Goal: Communication & Community: Share content

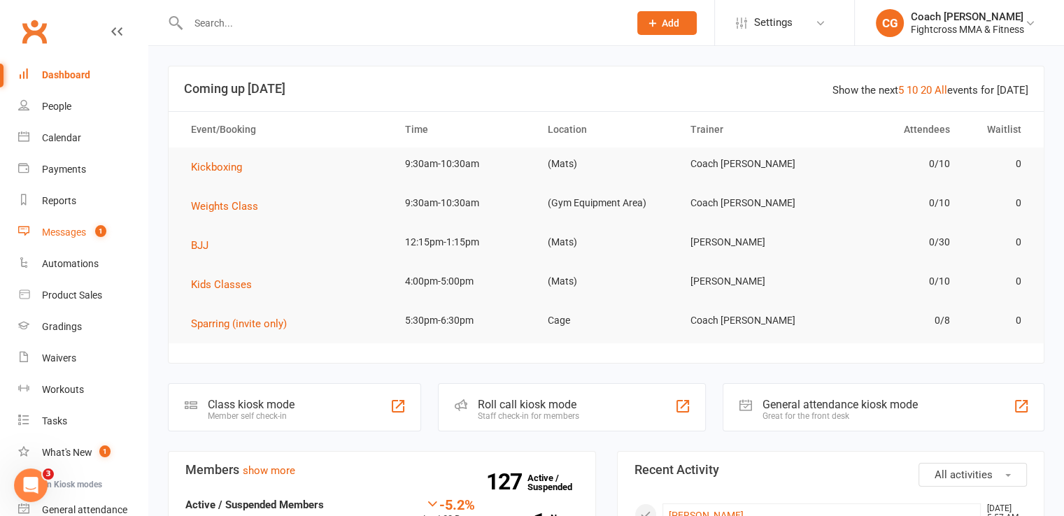
click at [51, 236] on div "Messages" at bounding box center [64, 232] width 44 height 11
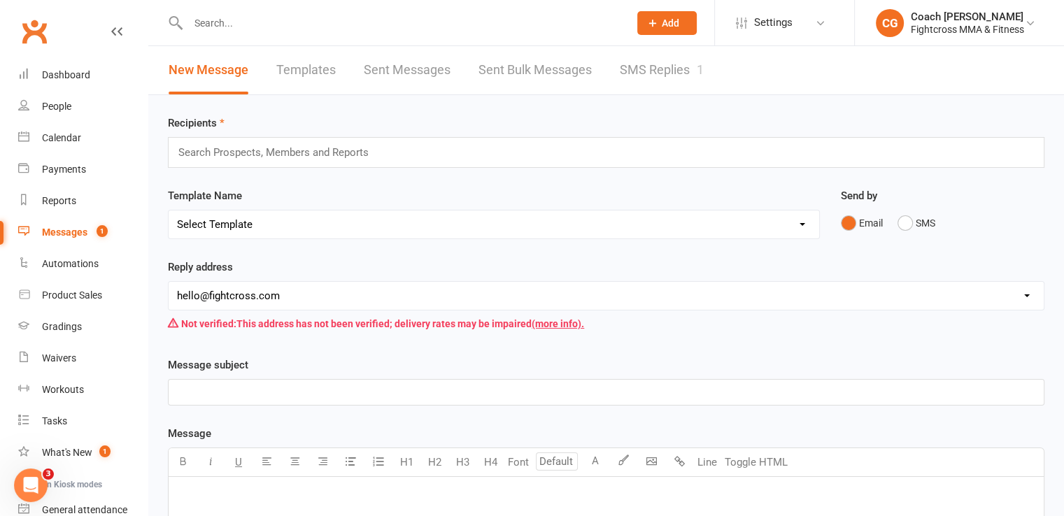
click at [648, 76] on link "SMS Replies 1" at bounding box center [662, 70] width 84 height 48
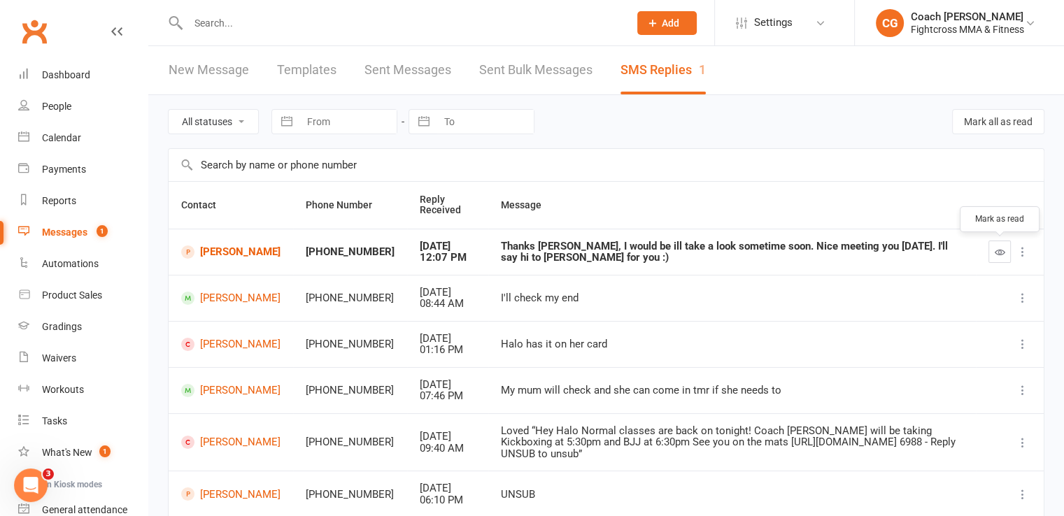
click at [1004, 253] on button "button" at bounding box center [999, 252] width 22 height 22
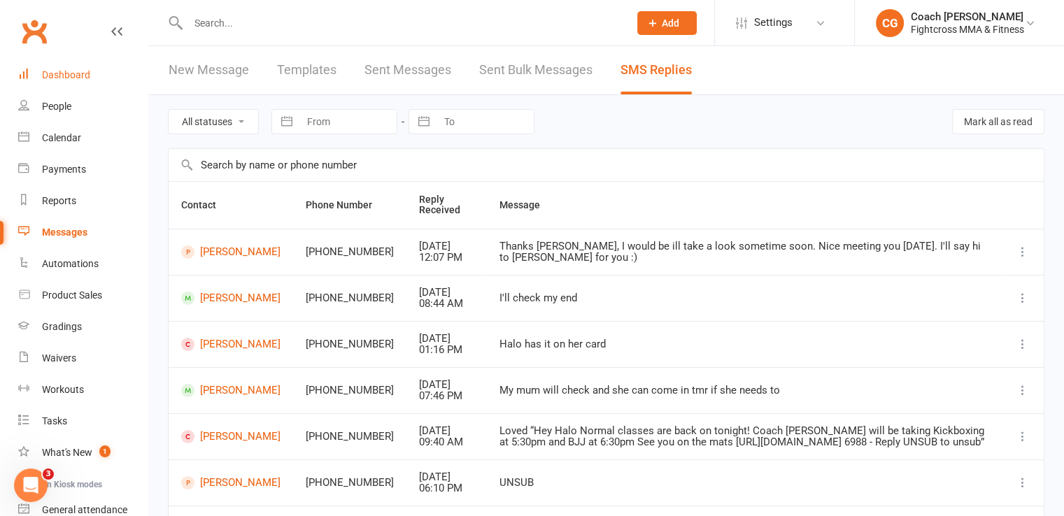
click at [88, 79] on div "Dashboard" at bounding box center [66, 74] width 48 height 11
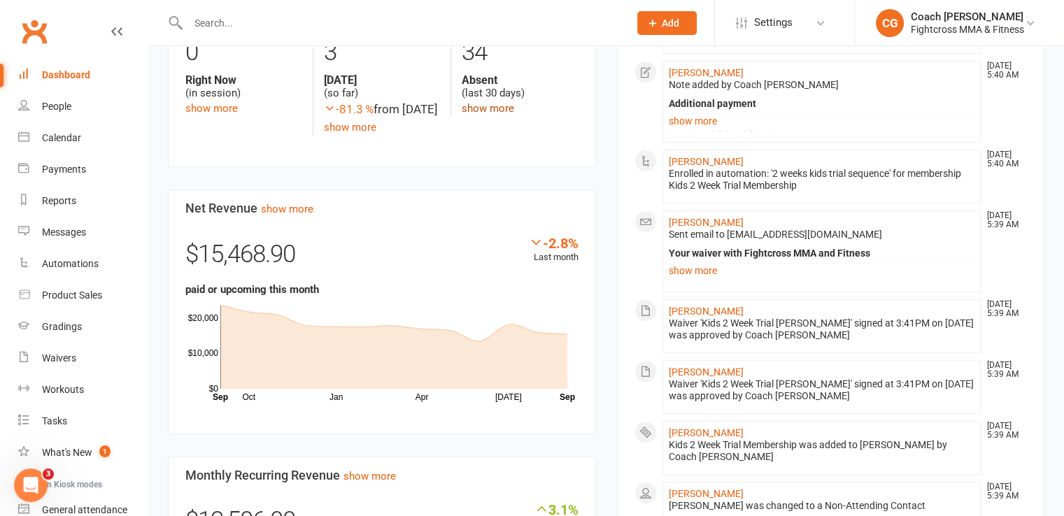
click at [473, 108] on link "show more" at bounding box center [488, 108] width 52 height 13
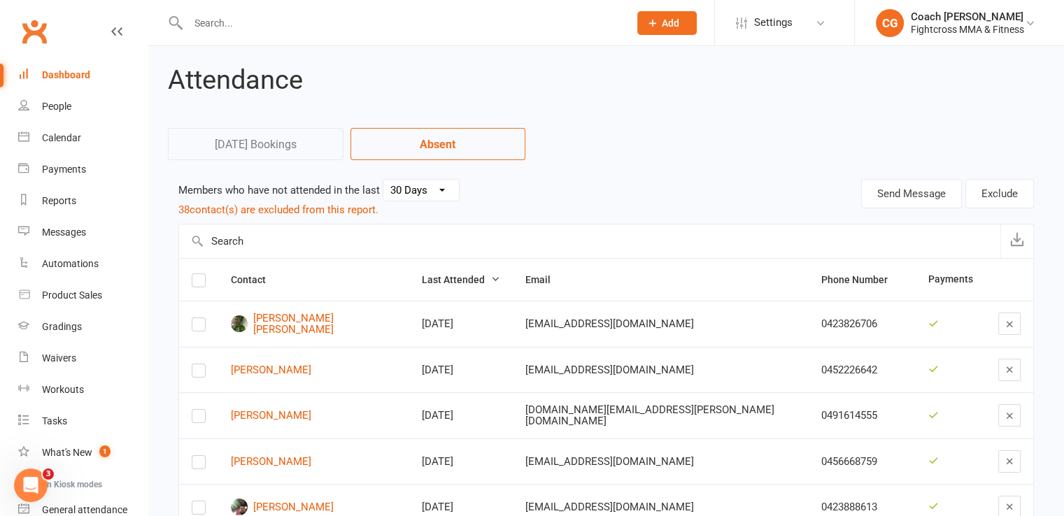
click at [552, 14] on input "text" at bounding box center [401, 23] width 435 height 20
click at [55, 72] on div "Dashboard" at bounding box center [66, 74] width 48 height 11
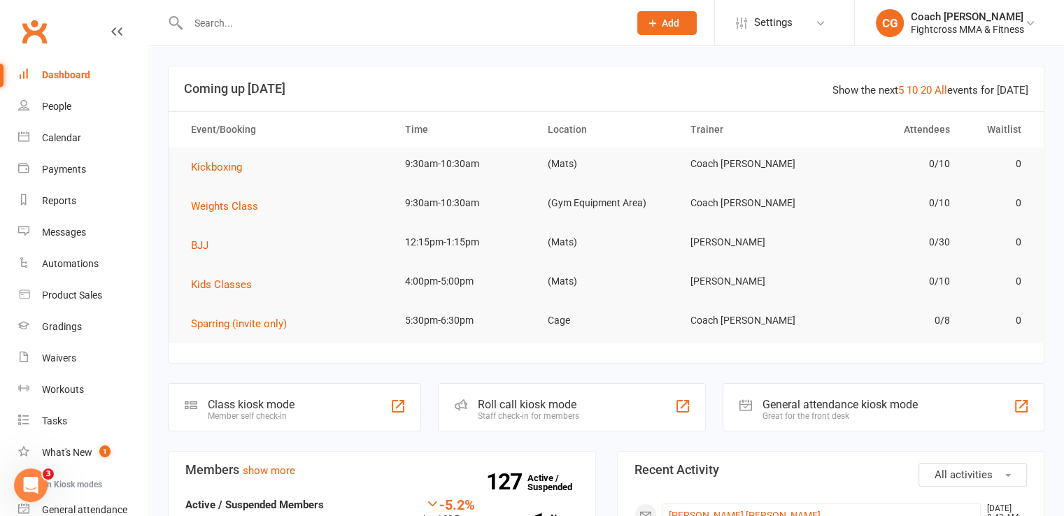
click at [247, 23] on input "text" at bounding box center [401, 23] width 435 height 20
click at [218, 23] on input "text" at bounding box center [401, 23] width 435 height 20
click at [196, 22] on input "text" at bounding box center [401, 23] width 435 height 20
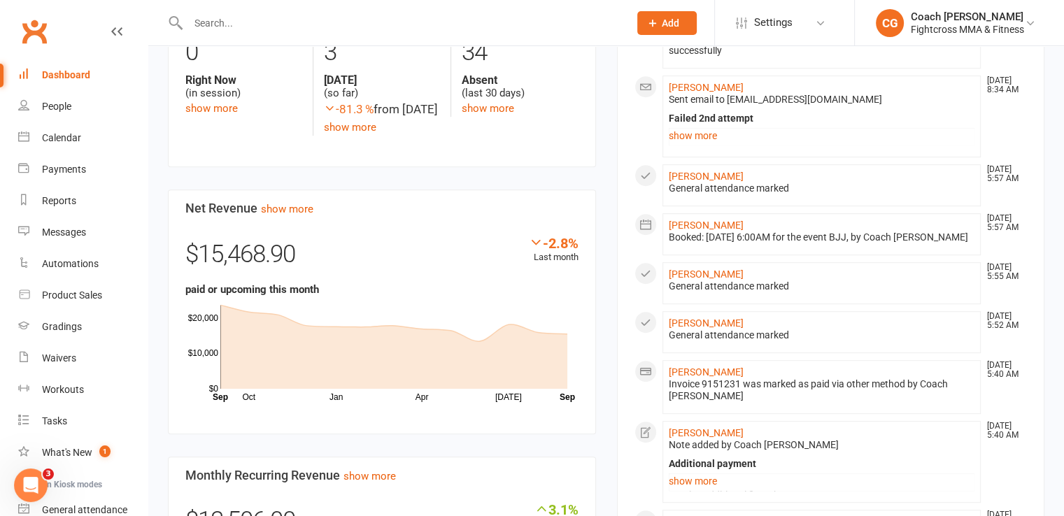
scroll to position [350, 0]
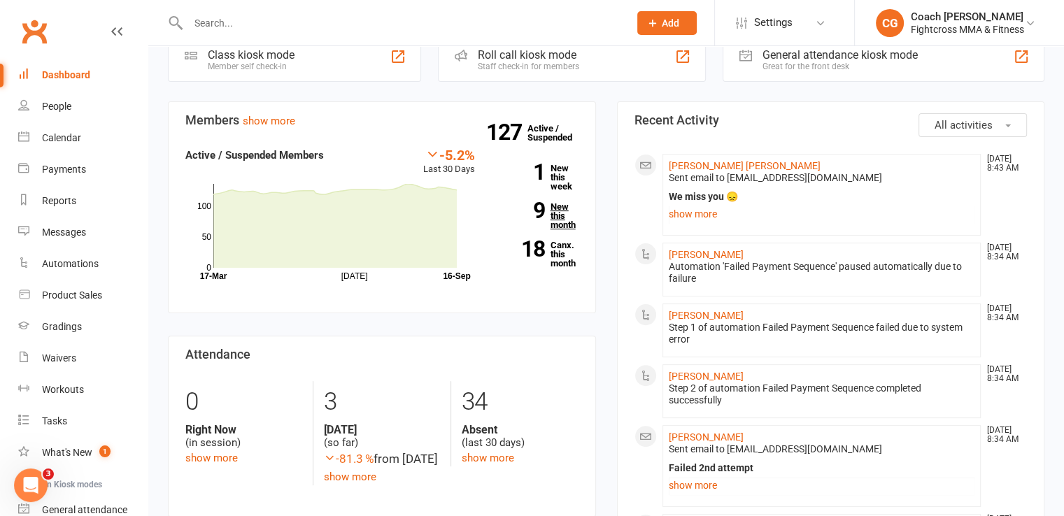
click at [554, 224] on link "9 New this month" at bounding box center [537, 215] width 83 height 27
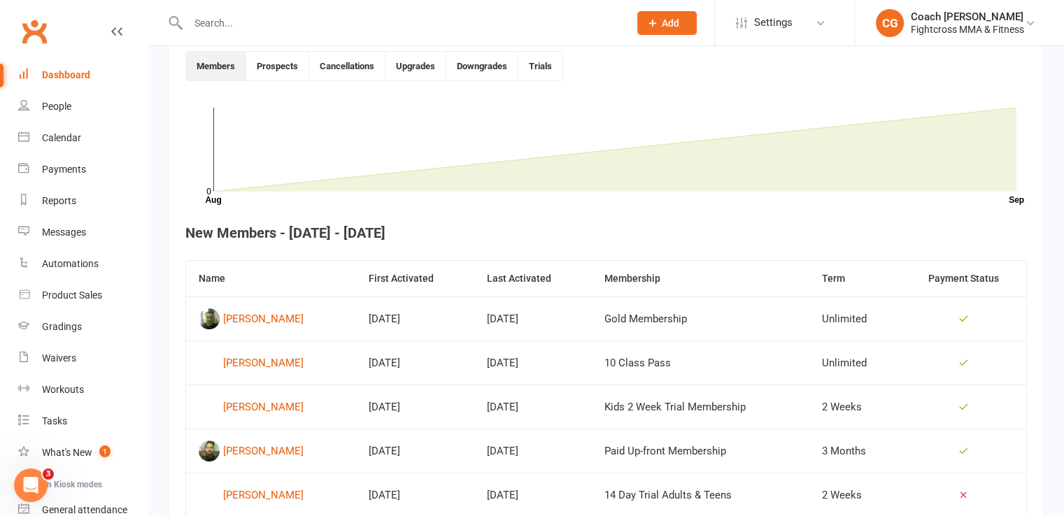
scroll to position [655, 0]
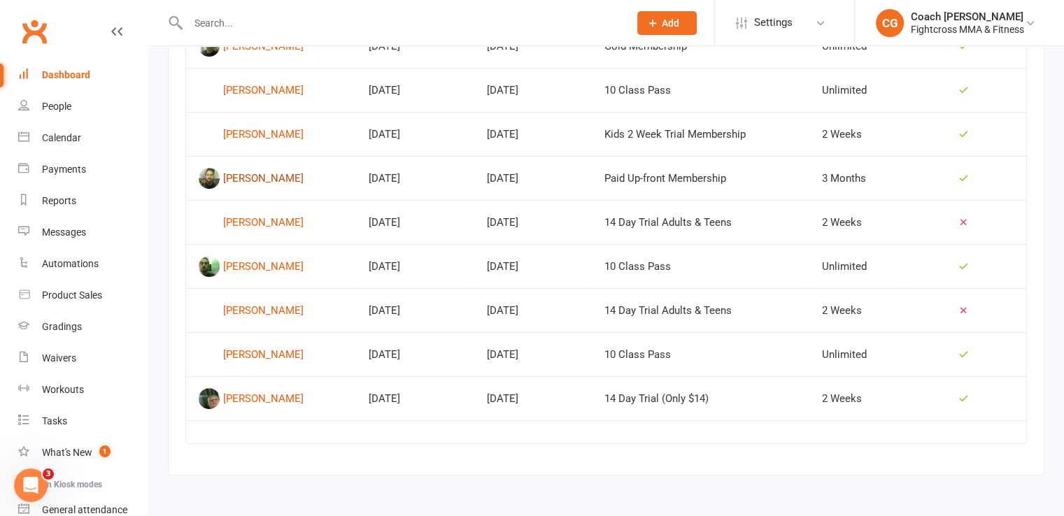
click at [252, 174] on div "Michael McDonald" at bounding box center [263, 178] width 80 height 21
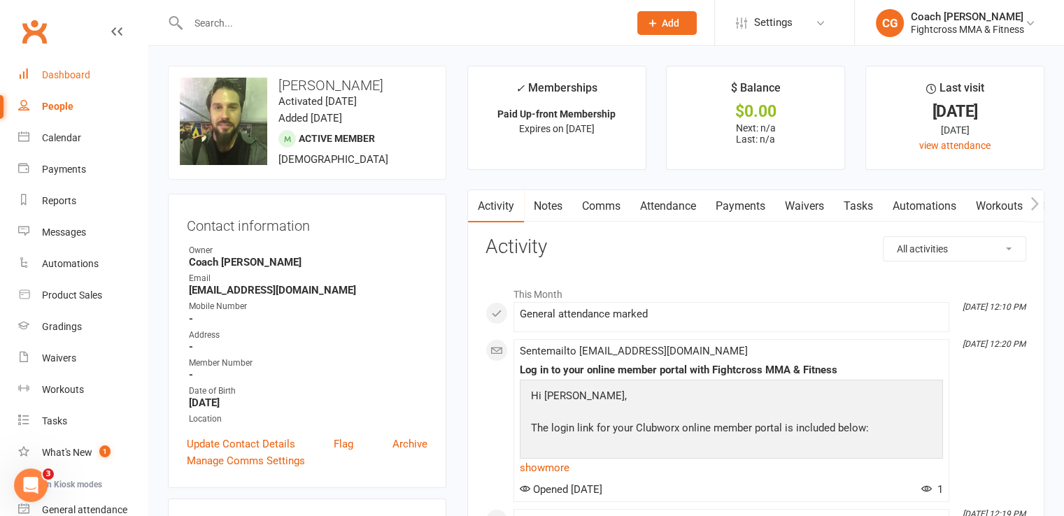
click at [72, 74] on div "Dashboard" at bounding box center [66, 74] width 48 height 11
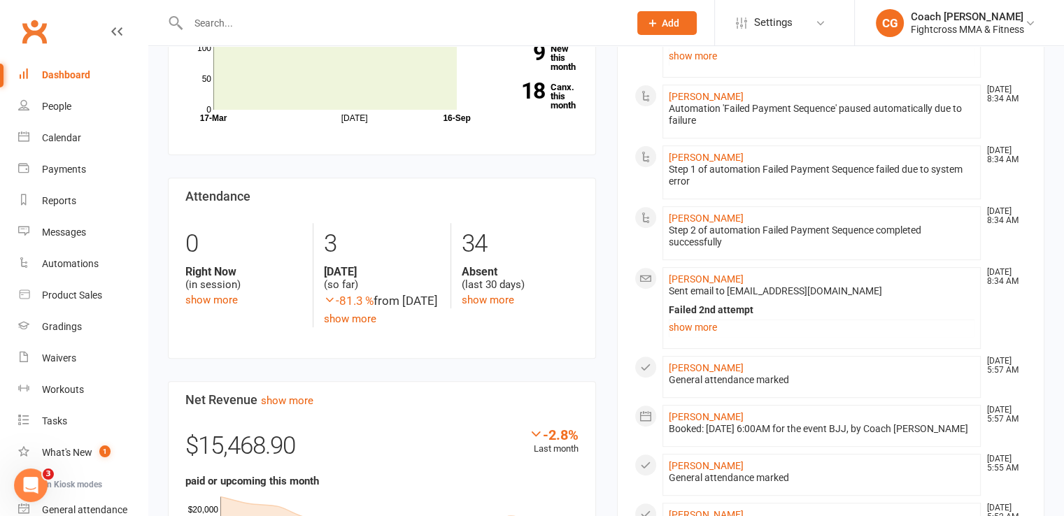
scroll to position [283, 0]
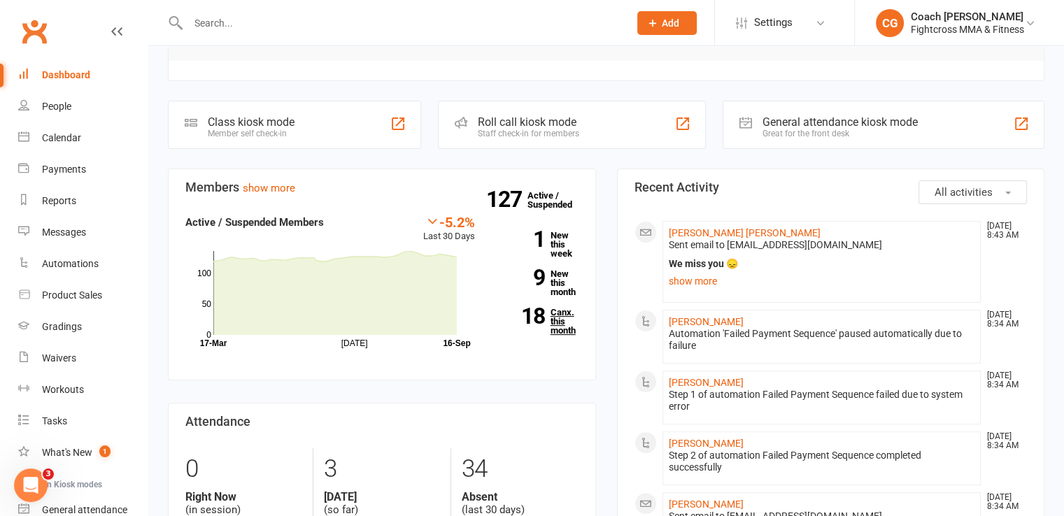
click at [561, 315] on link "18 Canx. this month" at bounding box center [537, 321] width 83 height 27
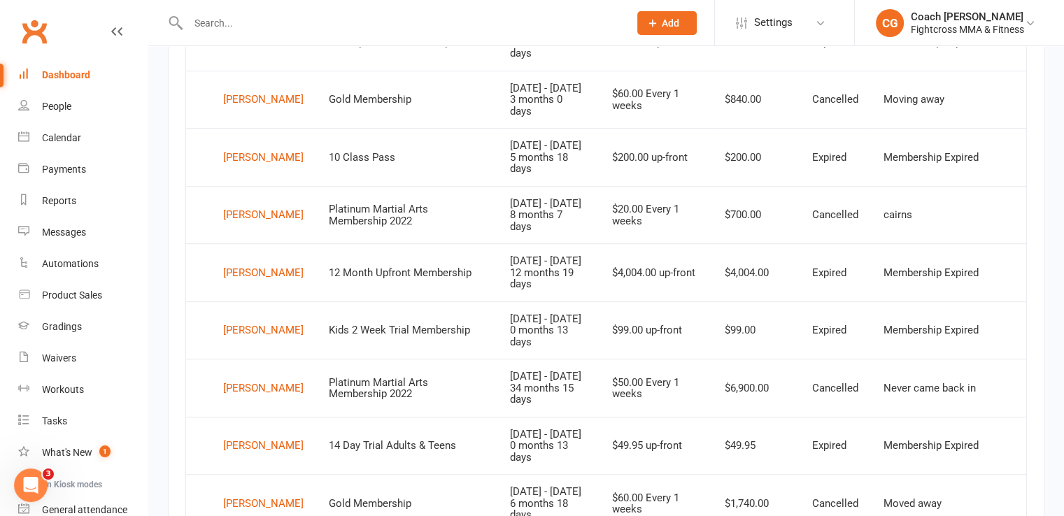
scroll to position [382, 0]
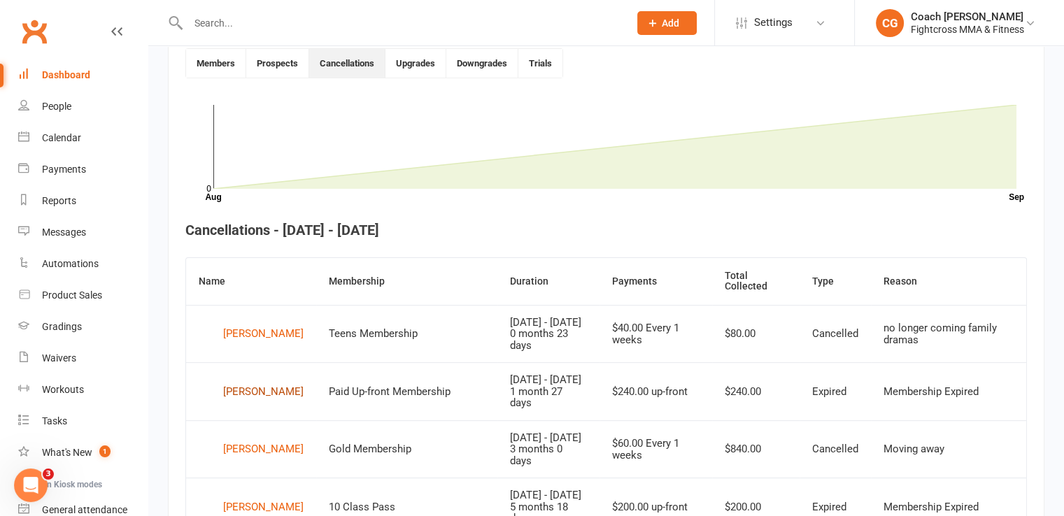
click at [244, 390] on div "[PERSON_NAME]" at bounding box center [263, 391] width 80 height 21
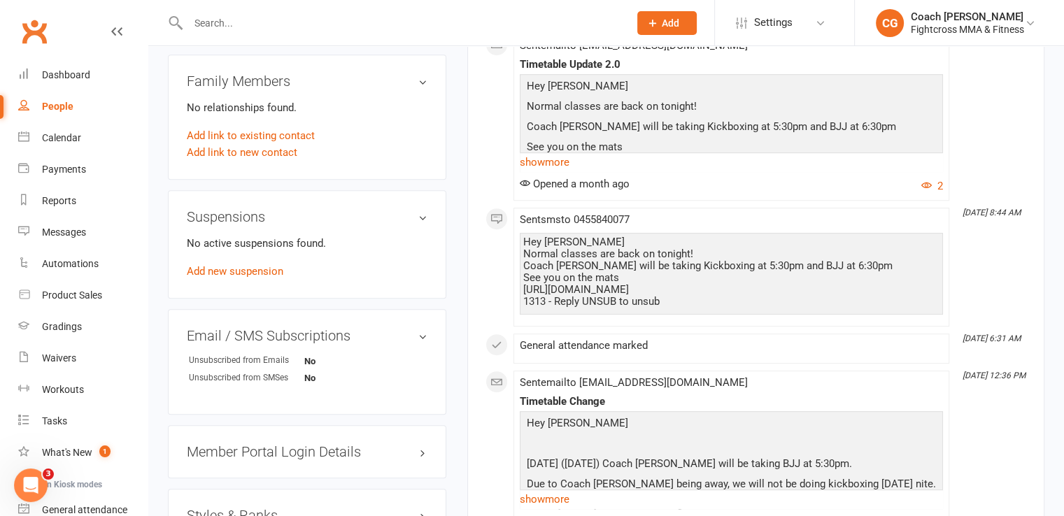
scroll to position [350, 0]
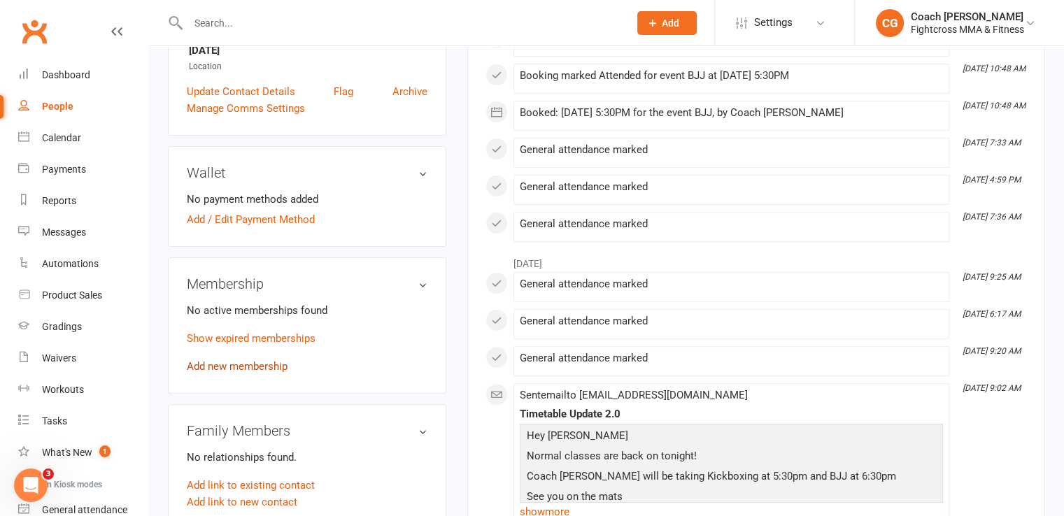
click at [265, 371] on link "Add new membership" at bounding box center [237, 366] width 101 height 13
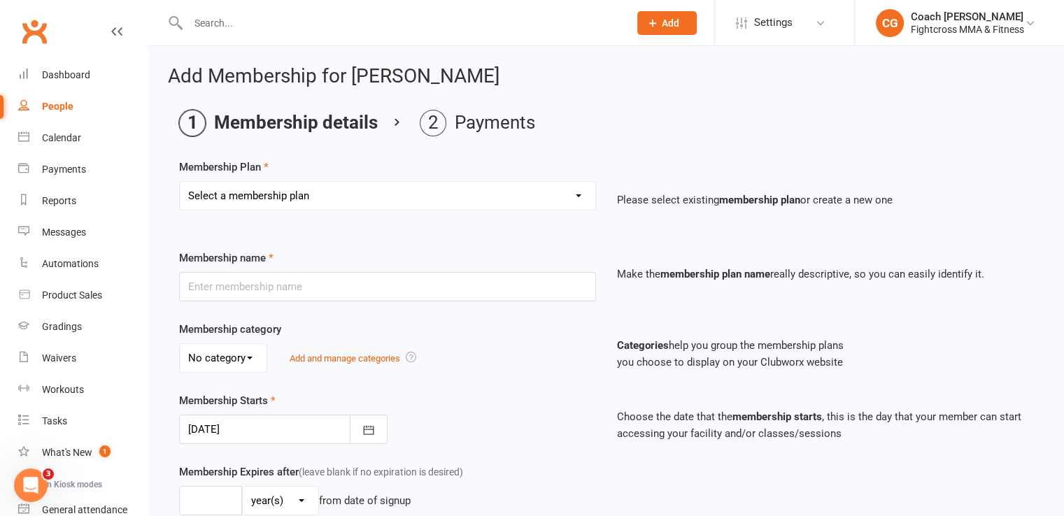
click at [353, 200] on select "Select a membership plan Create new Membership Plan Platinum Martial Arts Membe…" at bounding box center [387, 196] width 415 height 28
select select "4"
click at [180, 182] on select "Select a membership plan Create new Membership Plan Platinum Martial Arts Membe…" at bounding box center [387, 196] width 415 height 28
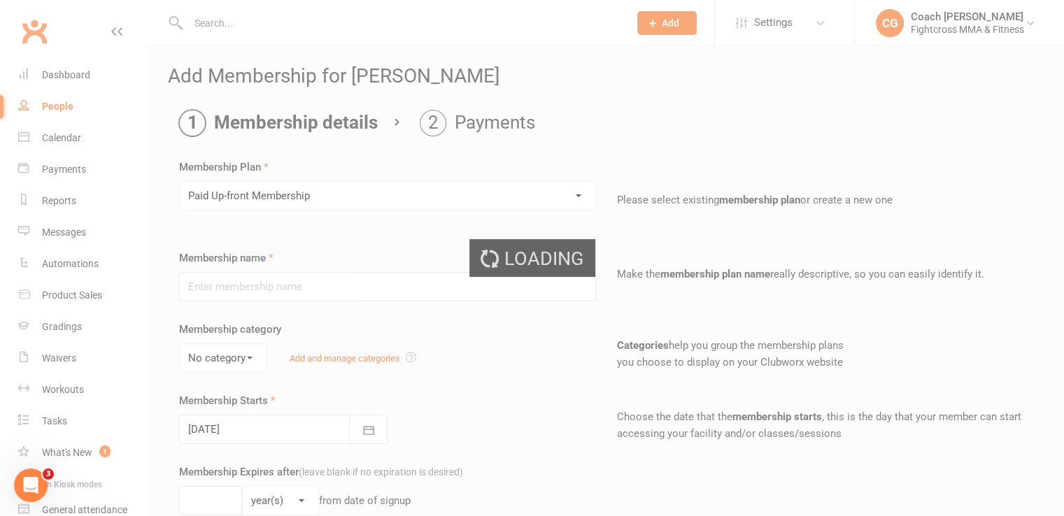
type input "Paid Up-front Membership"
select select "2"
type input "3"
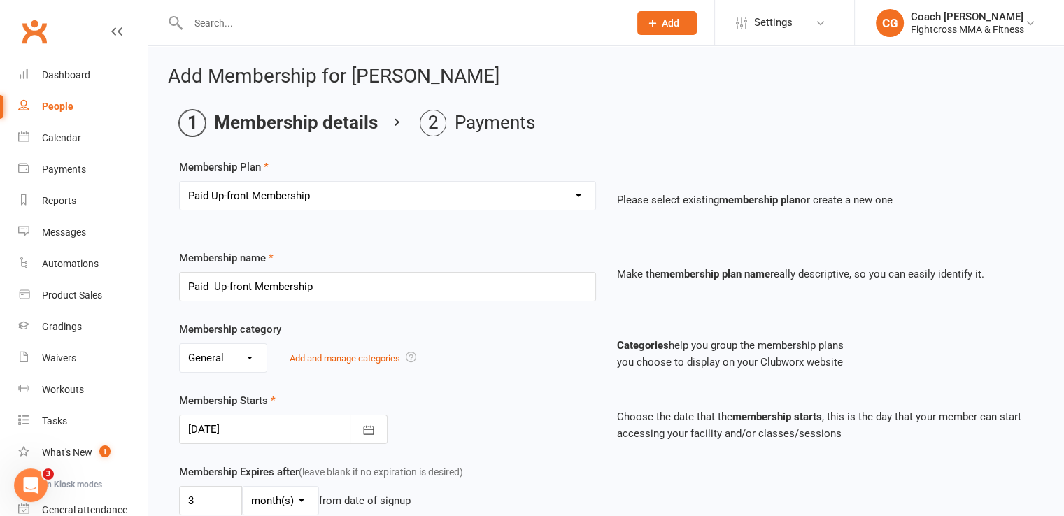
scroll to position [350, 0]
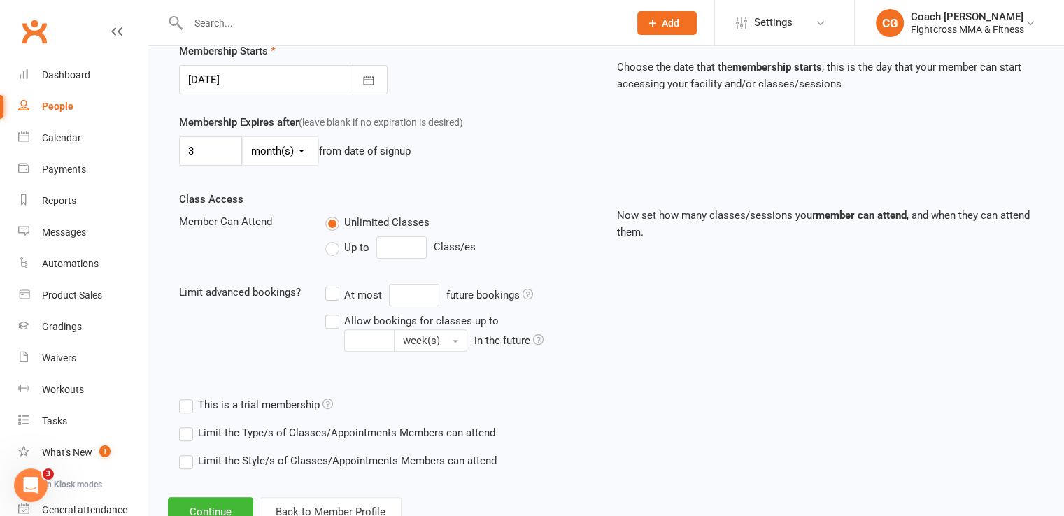
click at [287, 153] on select "day(s) week(s) month(s) year(s)" at bounding box center [281, 151] width 76 height 28
select select "1"
click at [243, 137] on select "day(s) week(s) month(s) year(s)" at bounding box center [281, 151] width 76 height 28
click at [201, 147] on input "3" at bounding box center [210, 150] width 63 height 29
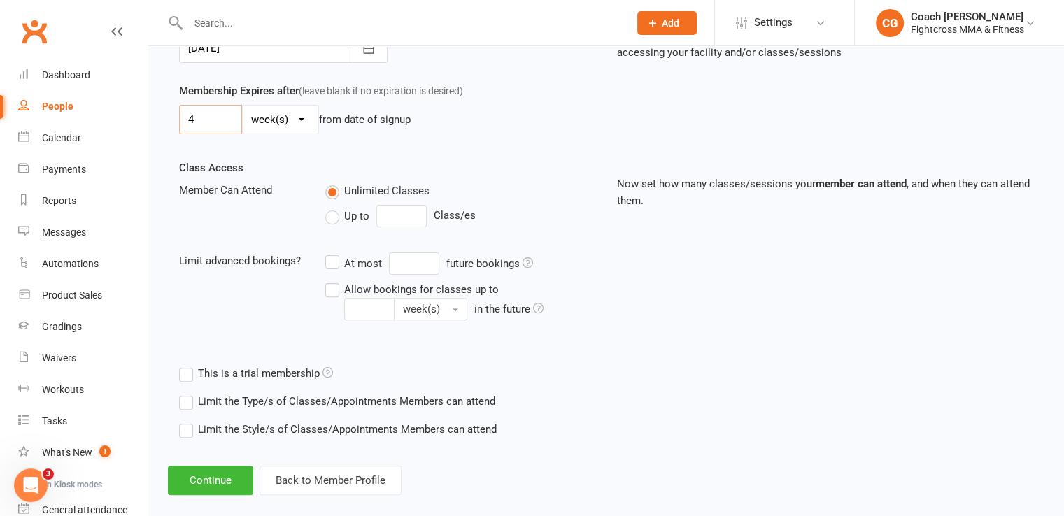
scroll to position [397, 0]
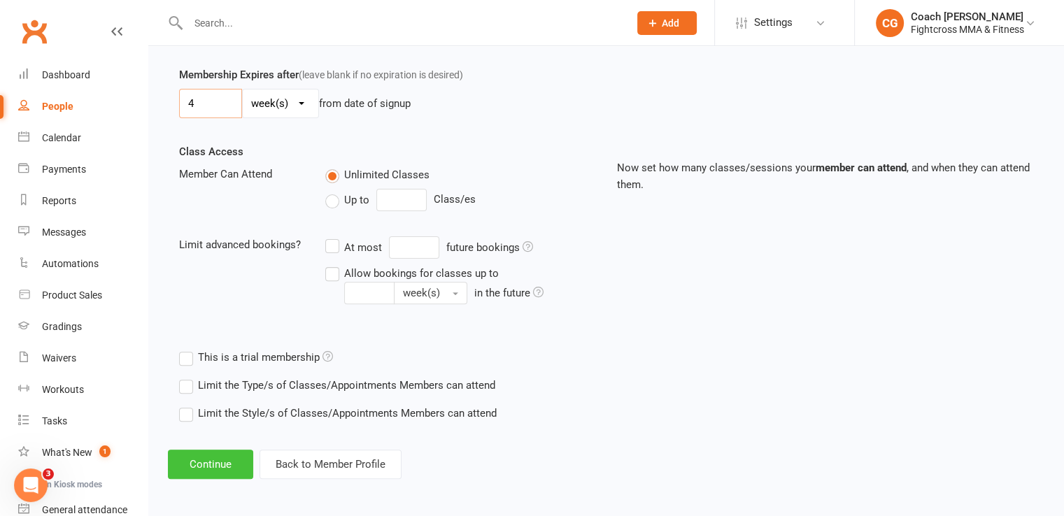
type input "4"
click at [183, 467] on button "Continue" at bounding box center [210, 464] width 85 height 29
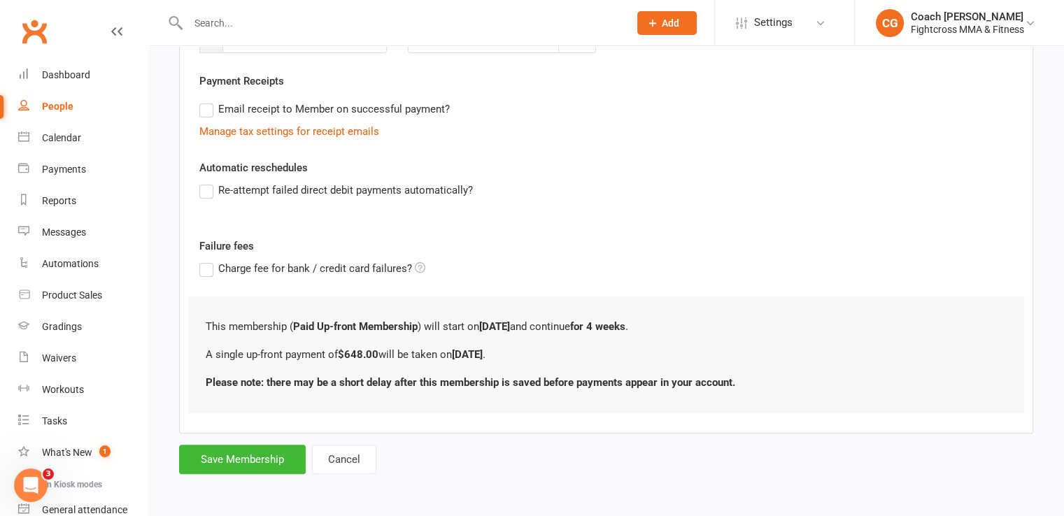
scroll to position [0, 0]
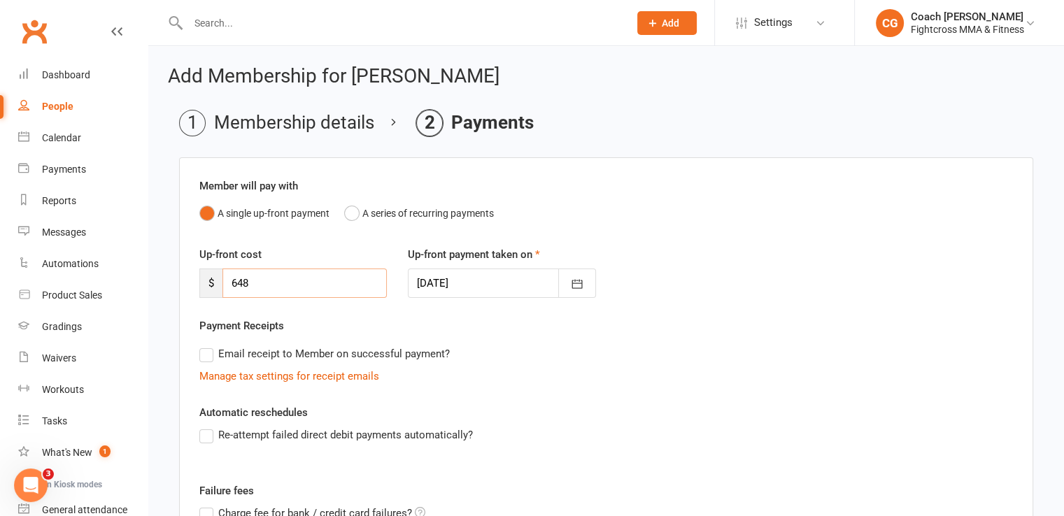
drag, startPoint x: 280, startPoint y: 275, endPoint x: 229, endPoint y: 283, distance: 51.7
click at [229, 283] on input "648" at bounding box center [304, 283] width 164 height 29
type input "4"
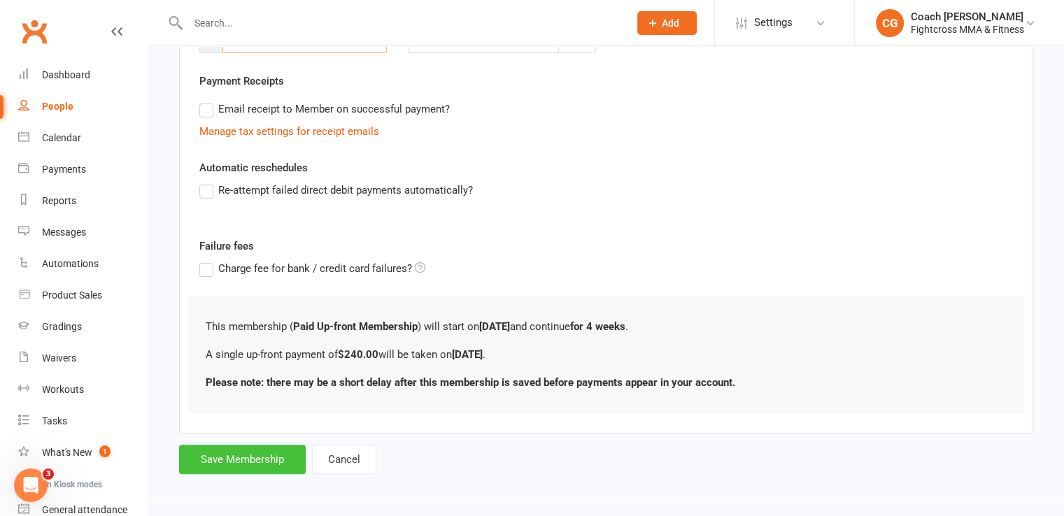
type input "240"
click at [237, 457] on button "Save Membership" at bounding box center [242, 459] width 127 height 29
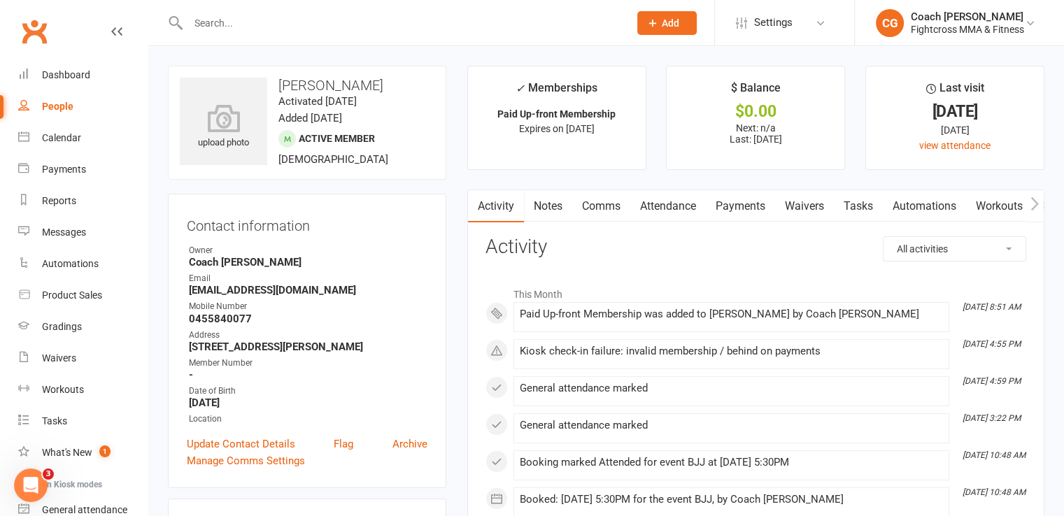
click at [757, 208] on link "Payments" at bounding box center [740, 206] width 69 height 32
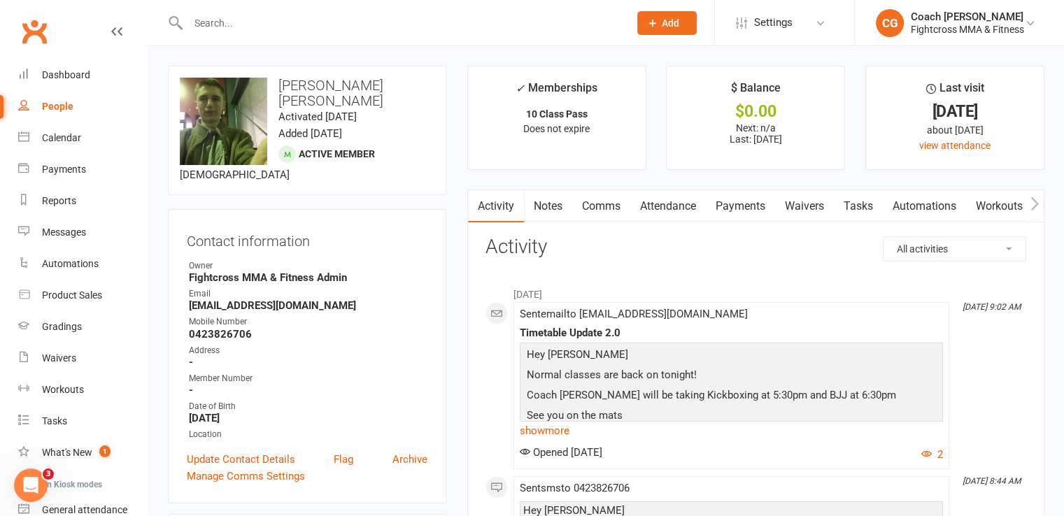
click at [611, 204] on link "Comms" at bounding box center [601, 206] width 58 height 32
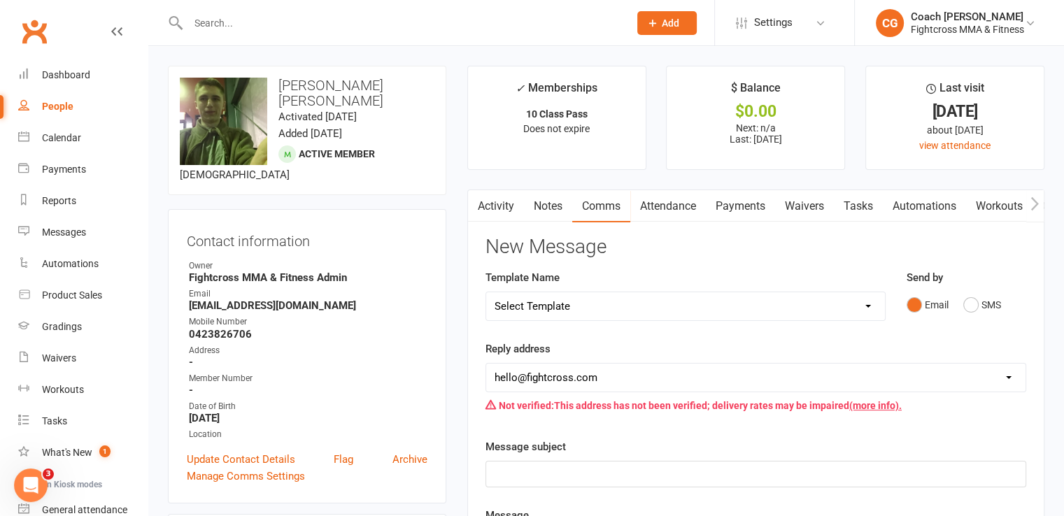
click at [695, 300] on select "Select Template [Email] Birthday [Email] no show purchased 14 day trial [Email]…" at bounding box center [685, 306] width 399 height 28
select select "21"
click at [486, 292] on select "Select Template [Email] Birthday [Email] no show purchased 14 day trial [Email]…" at bounding box center [685, 306] width 399 height 28
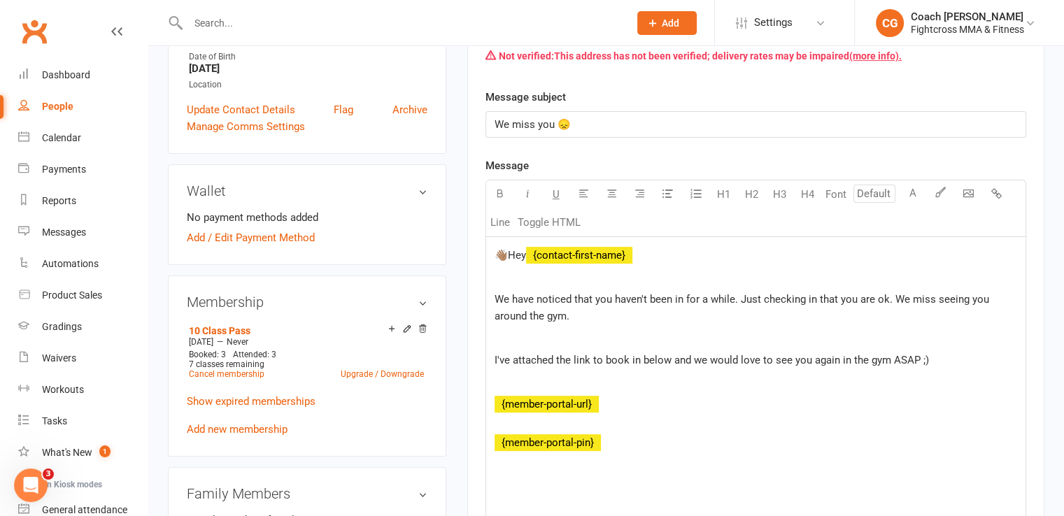
scroll to position [699, 0]
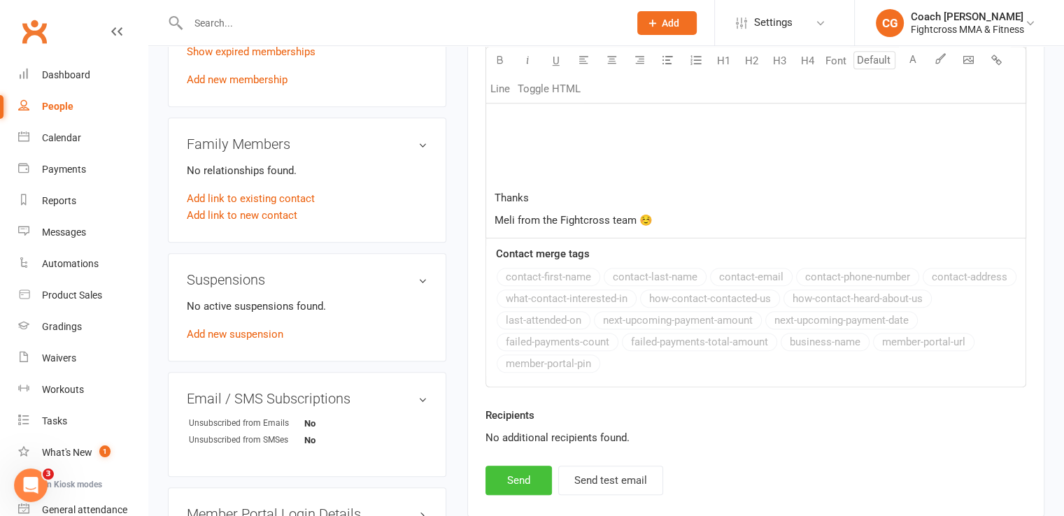
click at [526, 480] on button "Send" at bounding box center [518, 480] width 66 height 29
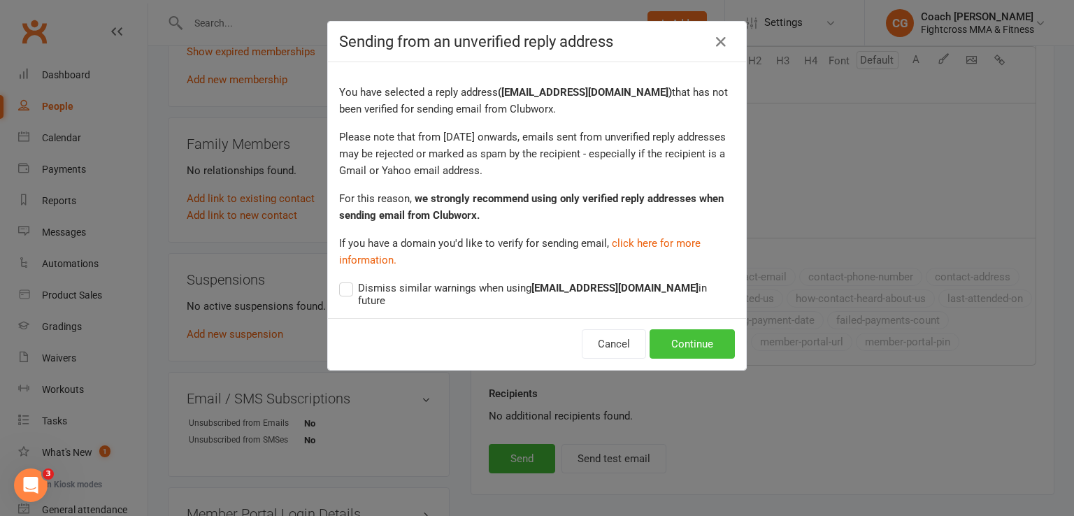
click at [687, 330] on button "Continue" at bounding box center [692, 343] width 85 height 29
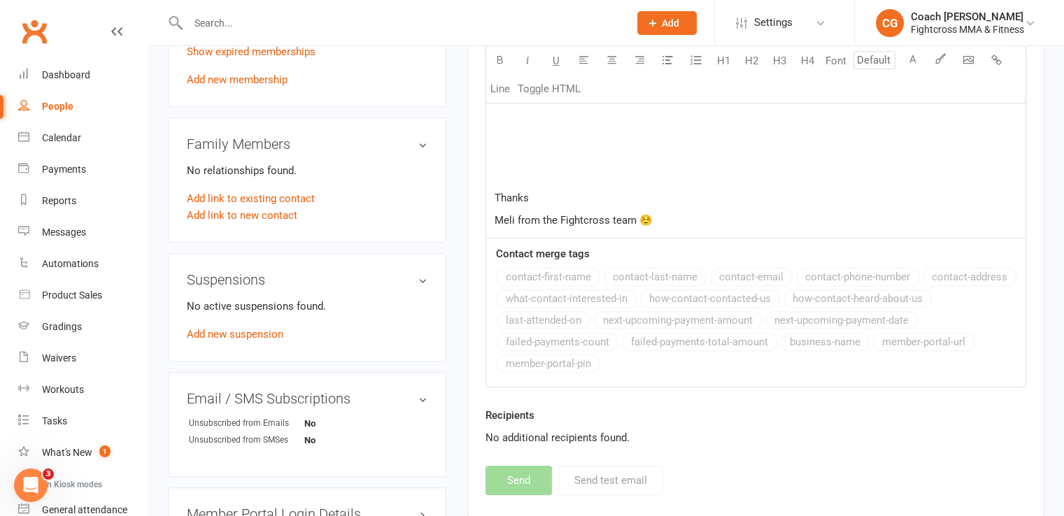
select select
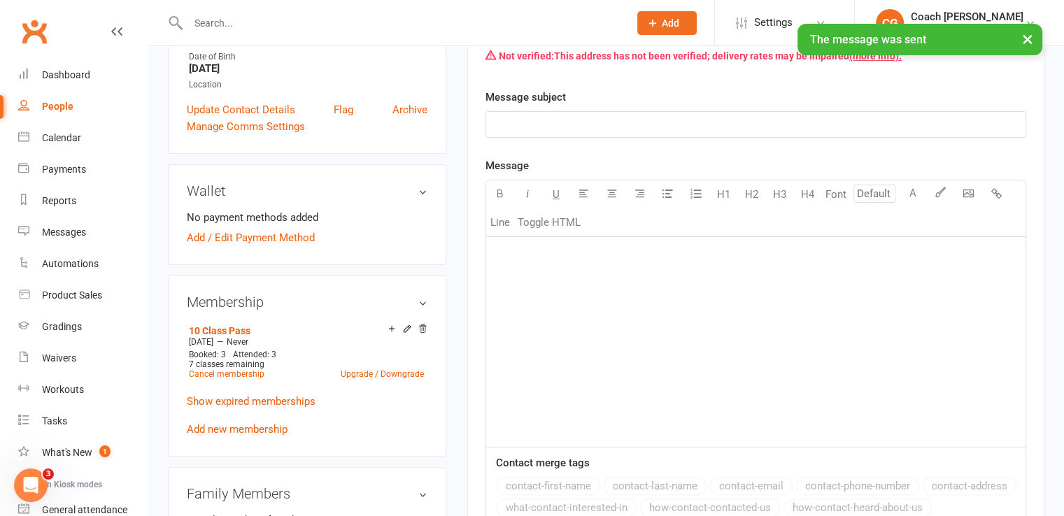
scroll to position [0, 0]
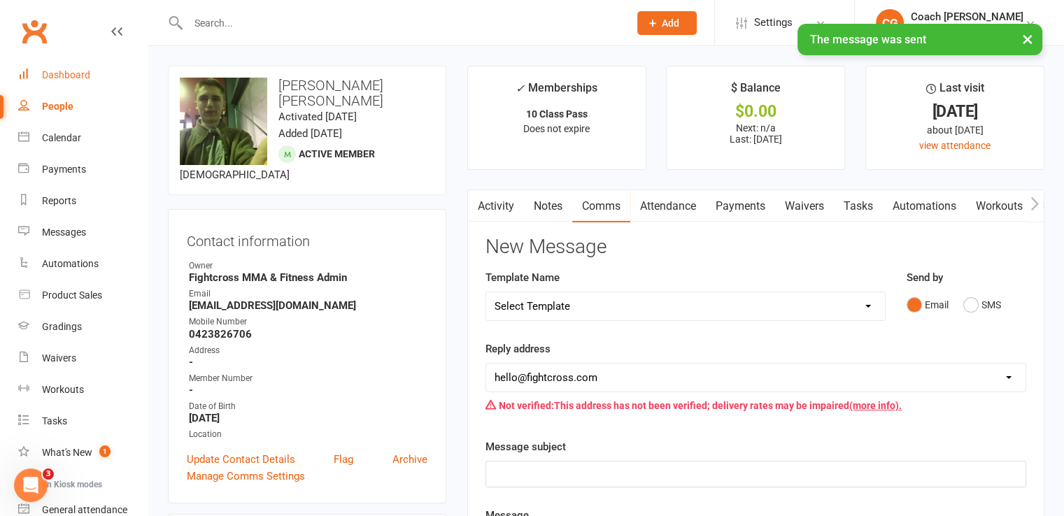
click at [62, 78] on div "Dashboard" at bounding box center [66, 74] width 48 height 11
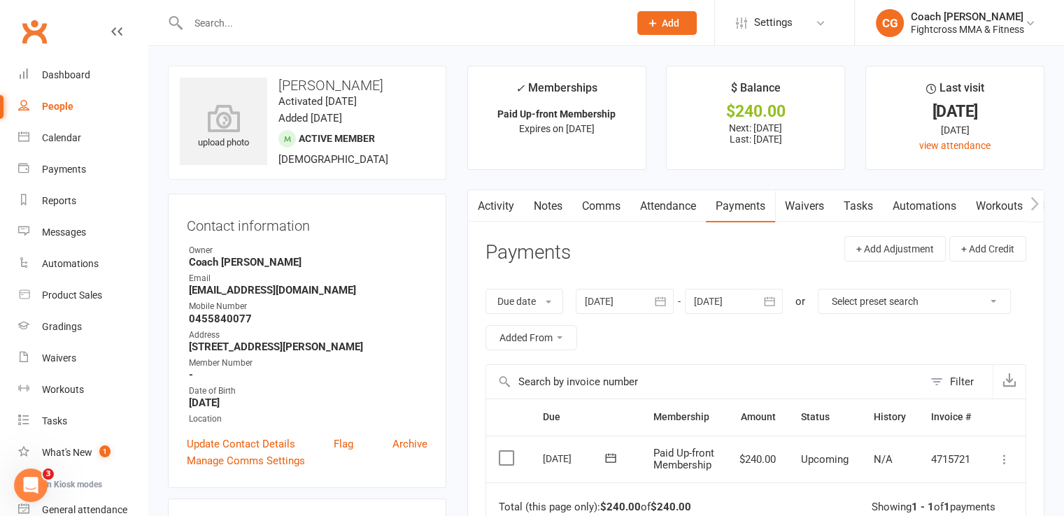
click at [1007, 465] on icon at bounding box center [1004, 460] width 14 height 14
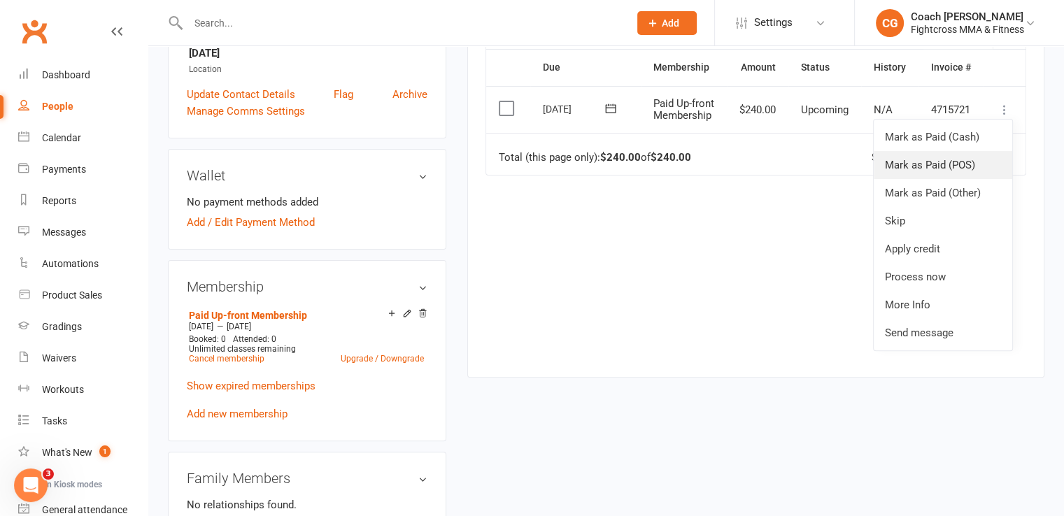
click at [967, 179] on link "Mark as Paid (POS)" at bounding box center [943, 165] width 138 height 28
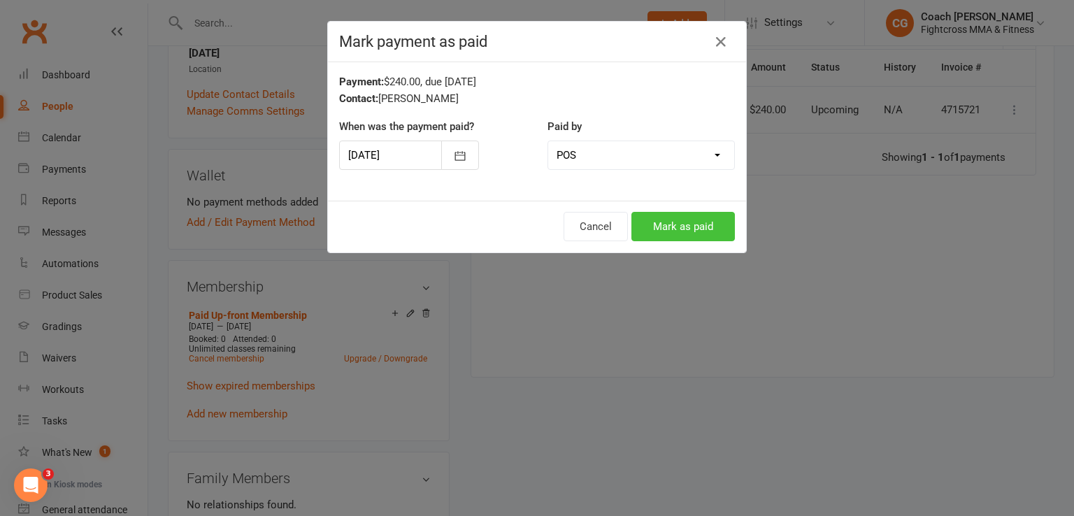
click at [675, 222] on button "Mark as paid" at bounding box center [684, 226] width 104 height 29
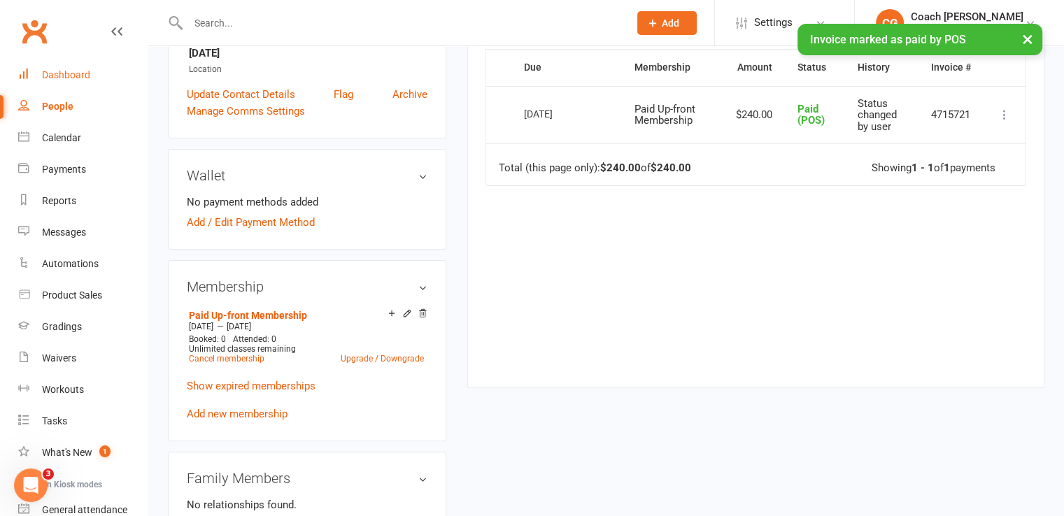
click at [62, 79] on div "Dashboard" at bounding box center [66, 74] width 48 height 11
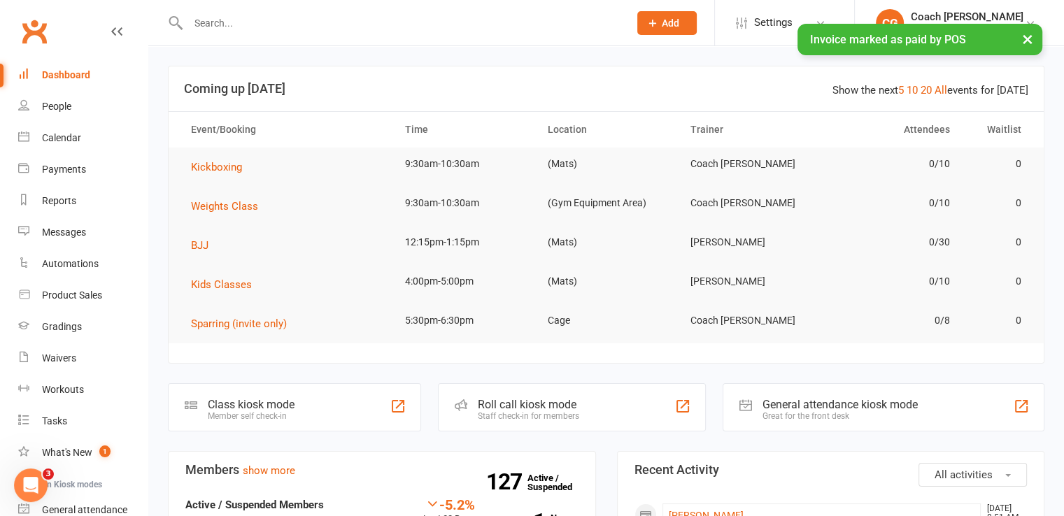
scroll to position [350, 0]
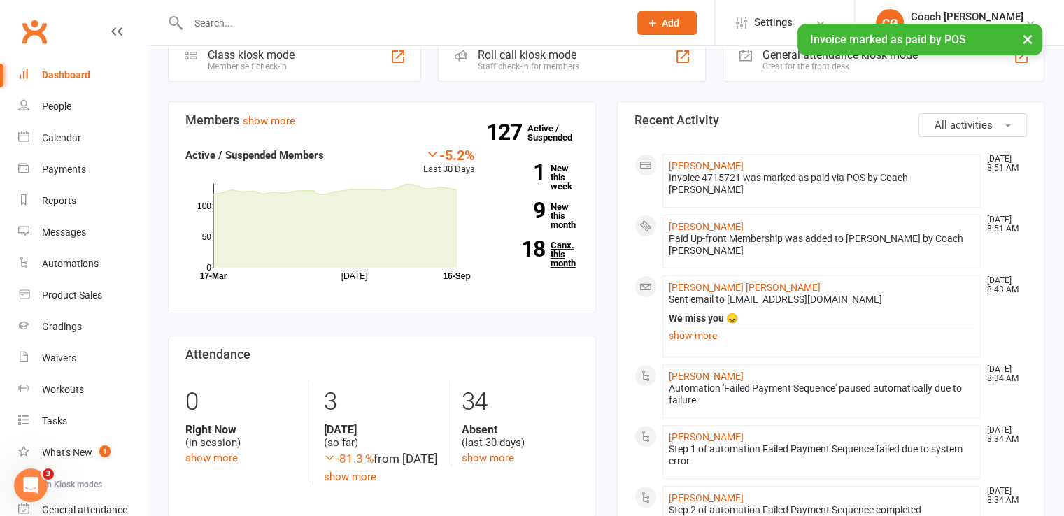
click at [561, 255] on link "18 Canx. this month" at bounding box center [537, 254] width 83 height 27
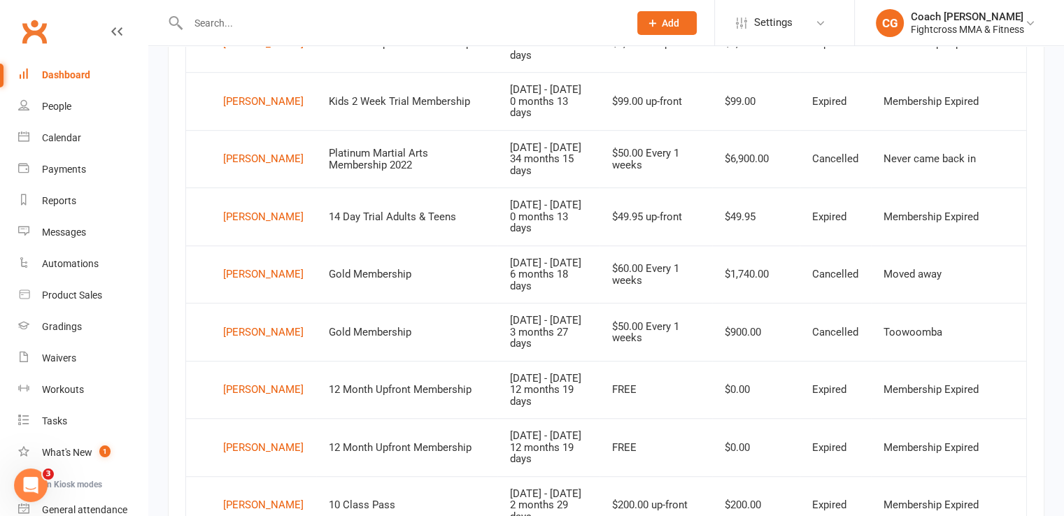
scroll to position [1152, 0]
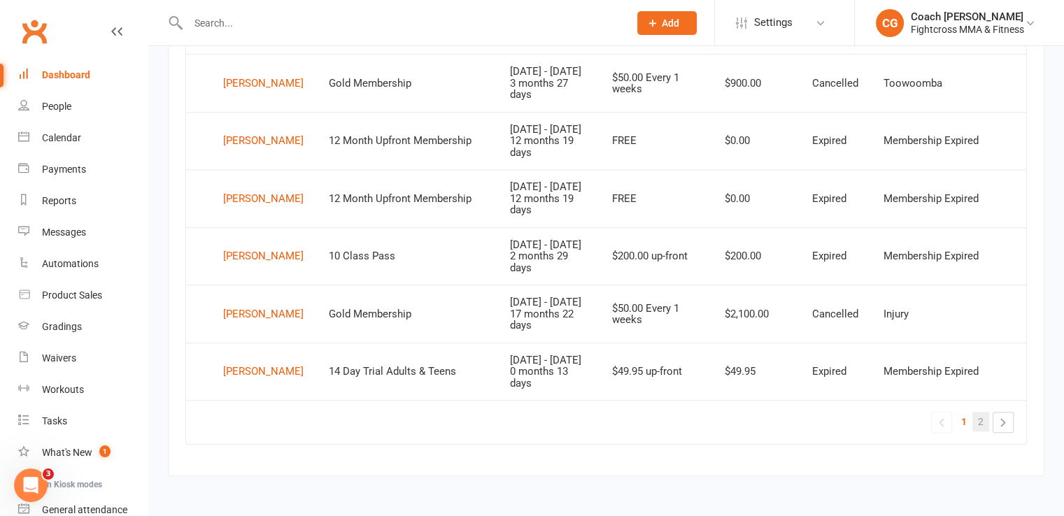
click at [979, 418] on span "2" at bounding box center [981, 422] width 6 height 20
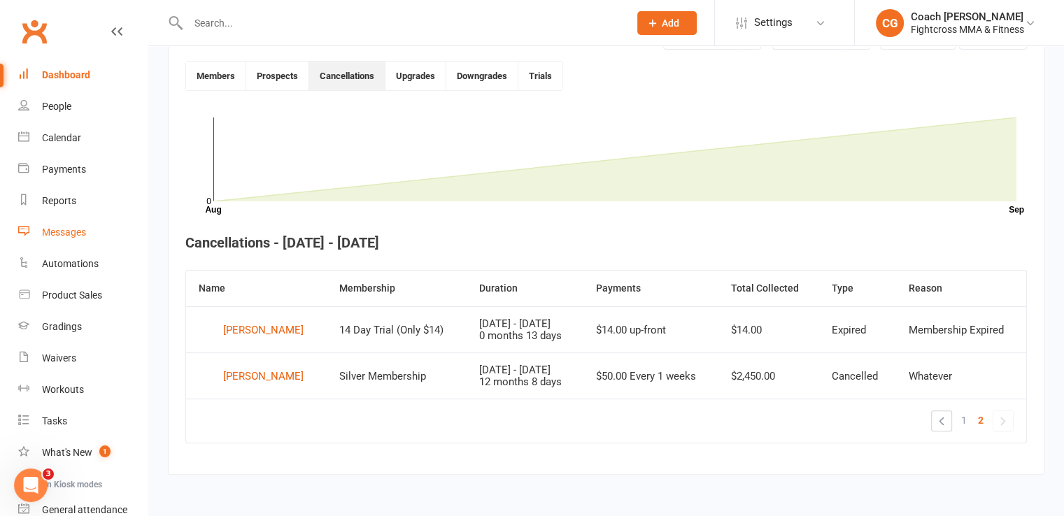
click at [68, 230] on div "Messages" at bounding box center [64, 232] width 44 height 11
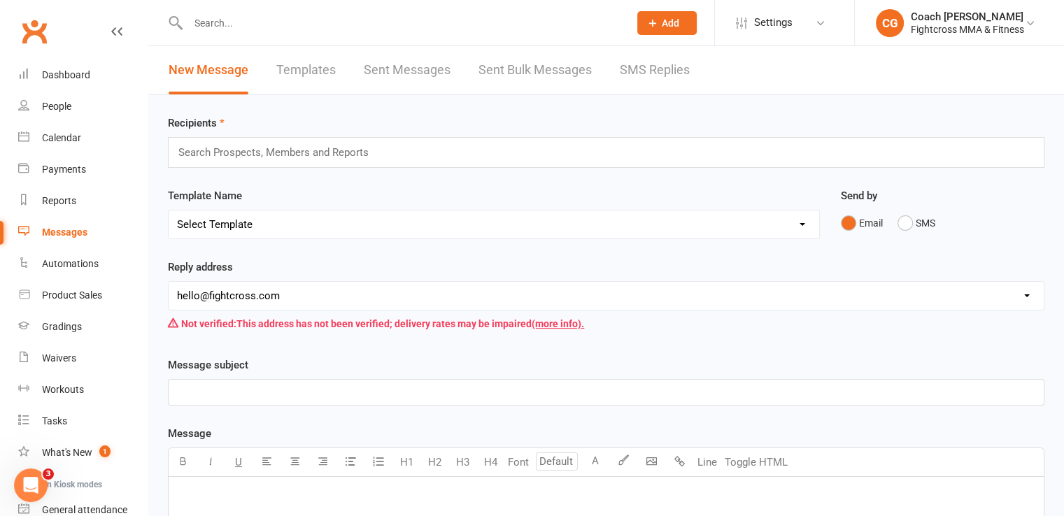
click at [585, 144] on div "Search Prospects, Members and Reports" at bounding box center [606, 152] width 876 height 31
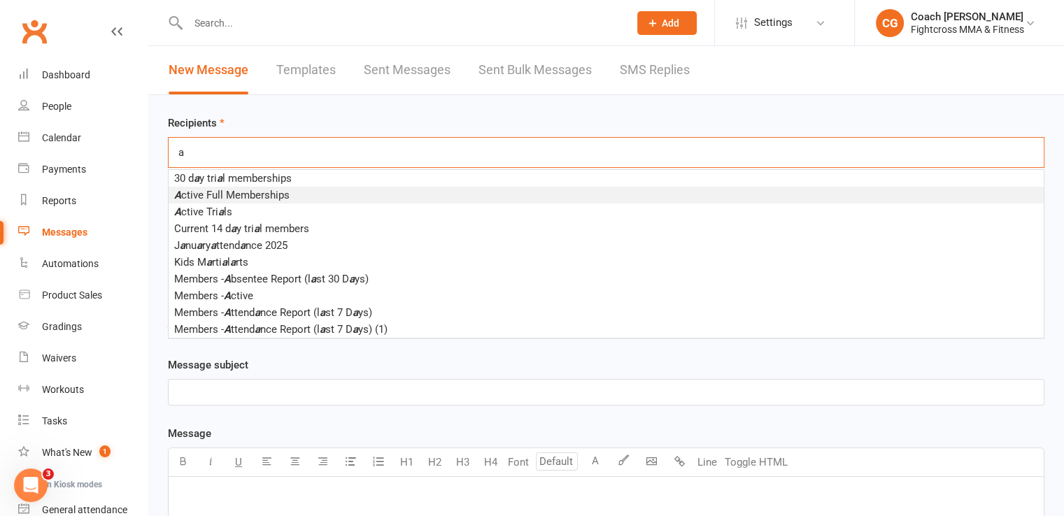
type input "a"
click at [548, 192] on li "A ctive Full Memberships" at bounding box center [606, 195] width 875 height 17
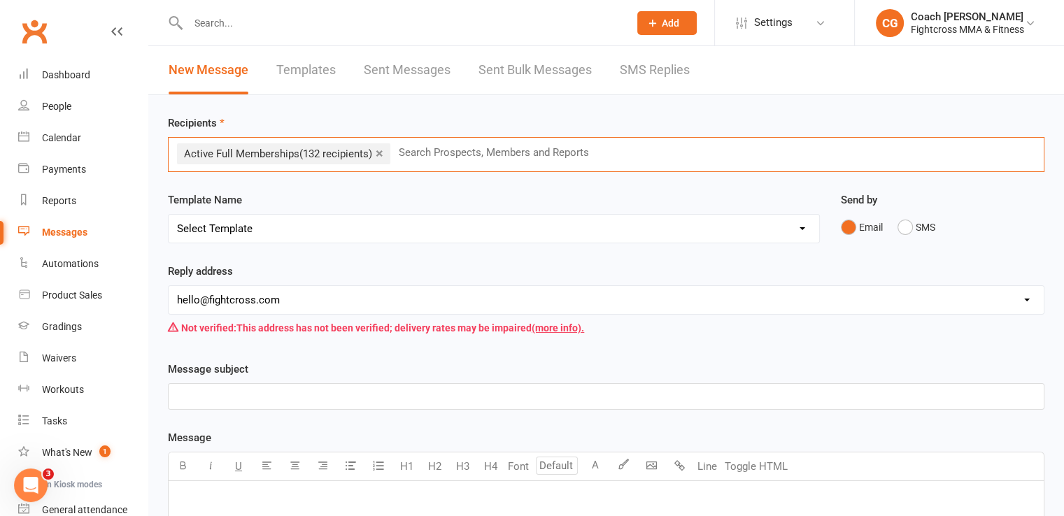
click at [313, 374] on div "Message subject ﻿" at bounding box center [606, 385] width 876 height 49
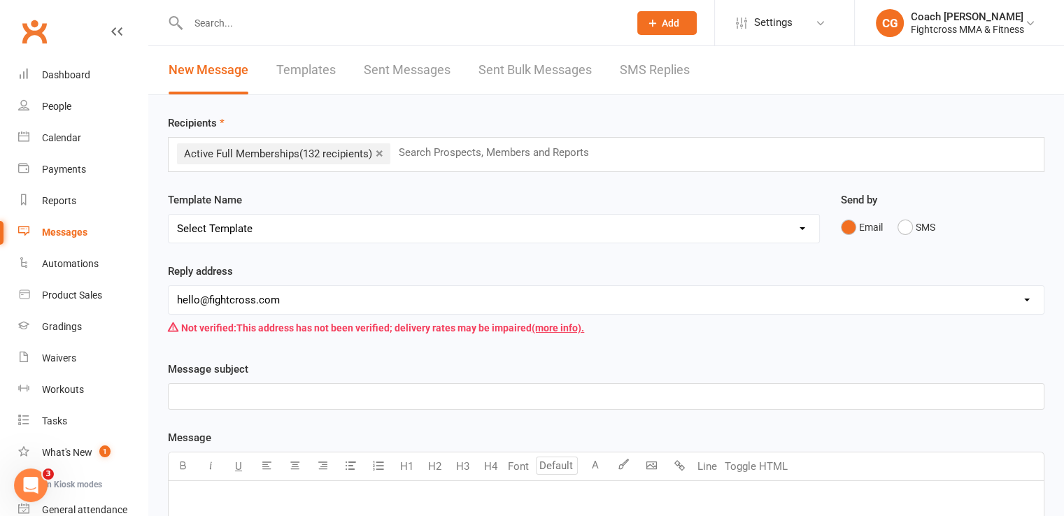
click at [316, 395] on p "﻿" at bounding box center [606, 396] width 858 height 17
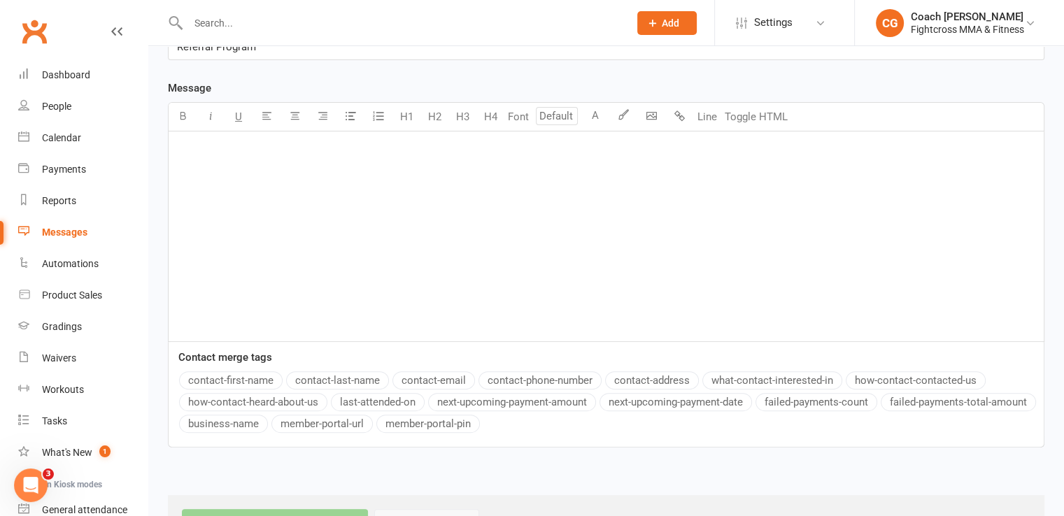
click at [305, 294] on div "﻿" at bounding box center [606, 237] width 875 height 210
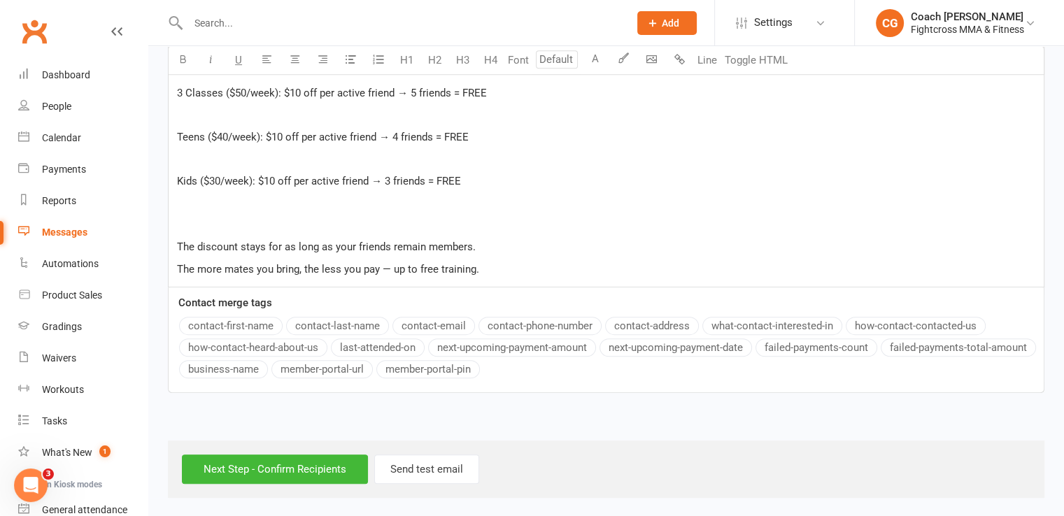
scroll to position [0, 0]
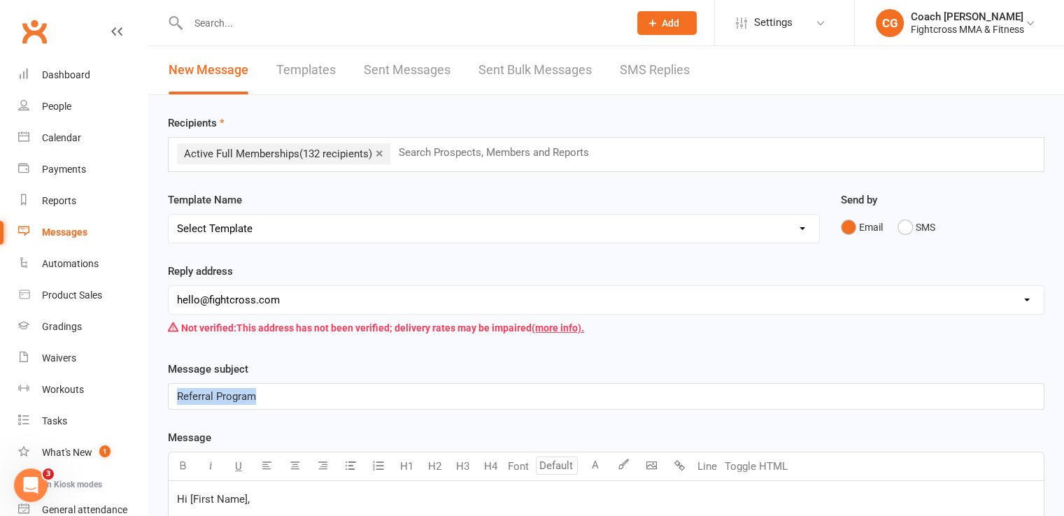
drag, startPoint x: 255, startPoint y: 394, endPoint x: 165, endPoint y: 395, distance: 90.2
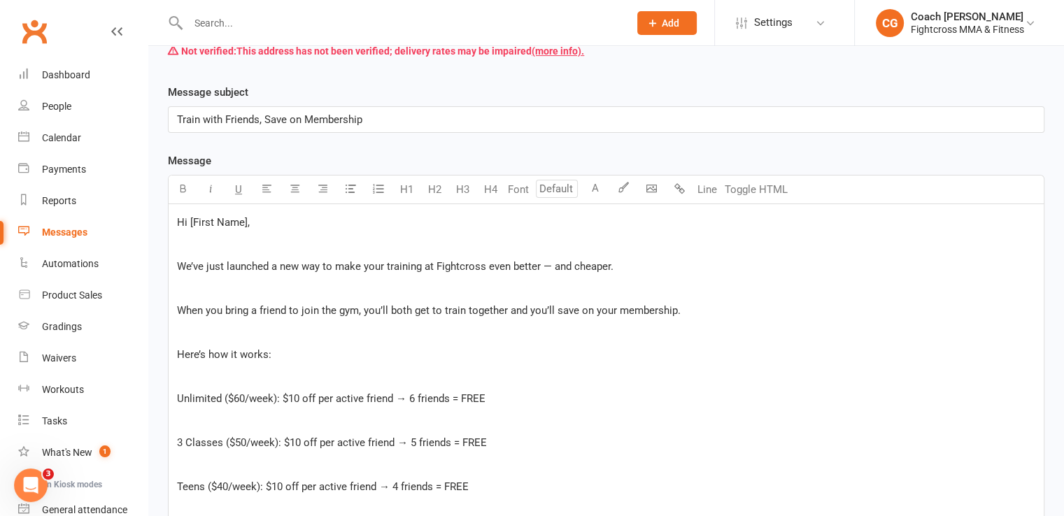
scroll to position [627, 0]
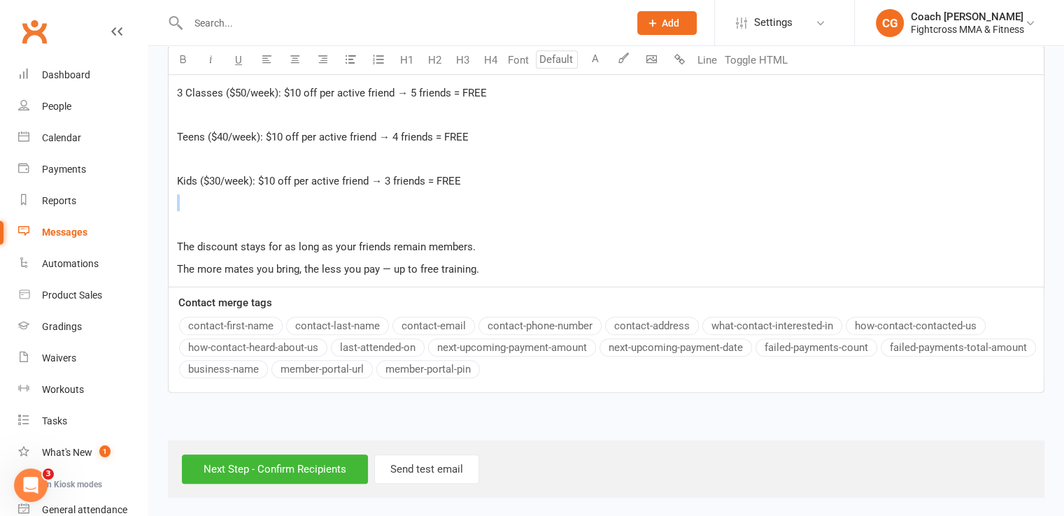
drag, startPoint x: 246, startPoint y: 219, endPoint x: 218, endPoint y: 195, distance: 36.2
click at [218, 195] on div "Hi [First Name], ﻿ We’ve just launched a new way to make your training at Fight…" at bounding box center [606, 71] width 875 height 432
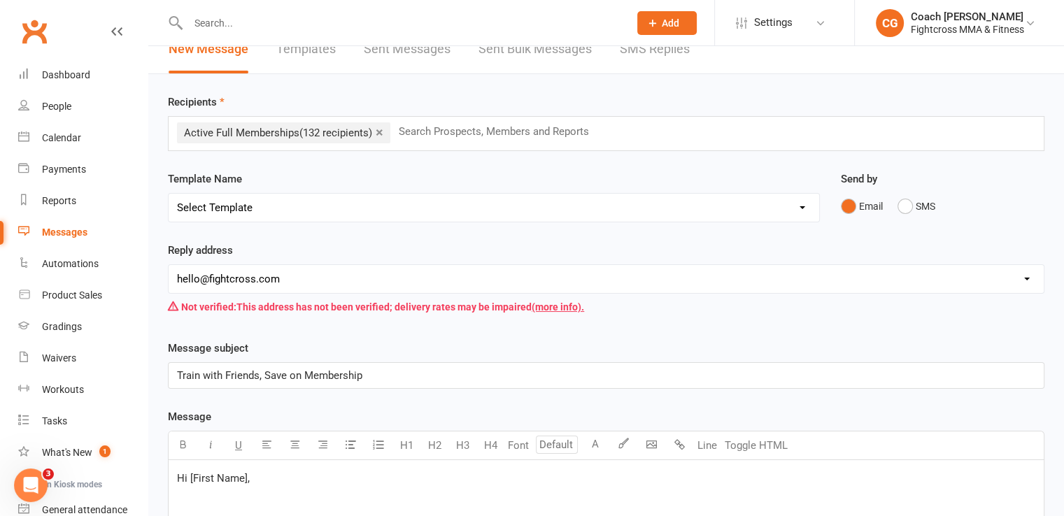
scroll to position [350, 0]
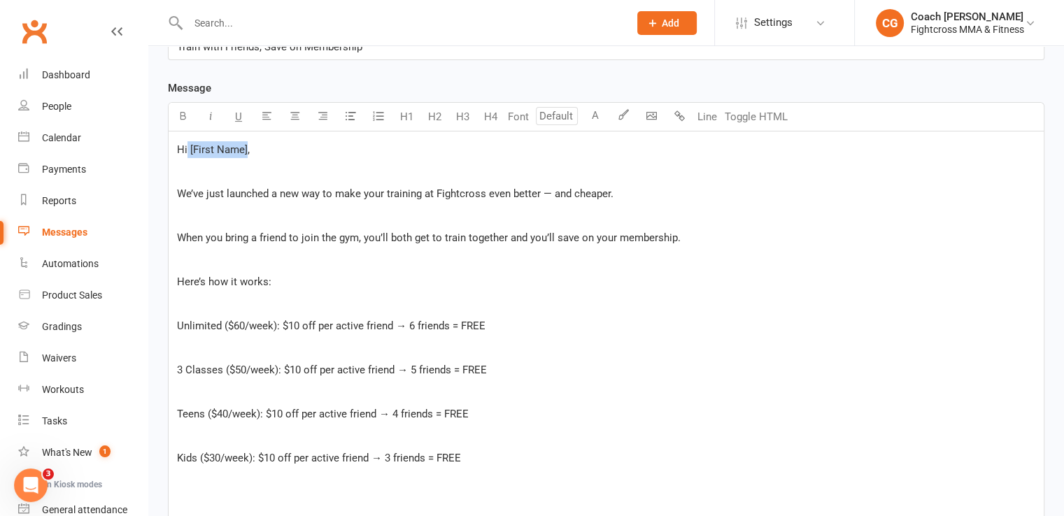
drag, startPoint x: 187, startPoint y: 146, endPoint x: 246, endPoint y: 149, distance: 58.1
click at [246, 149] on span "Hi [First Name]," at bounding box center [213, 149] width 73 height 13
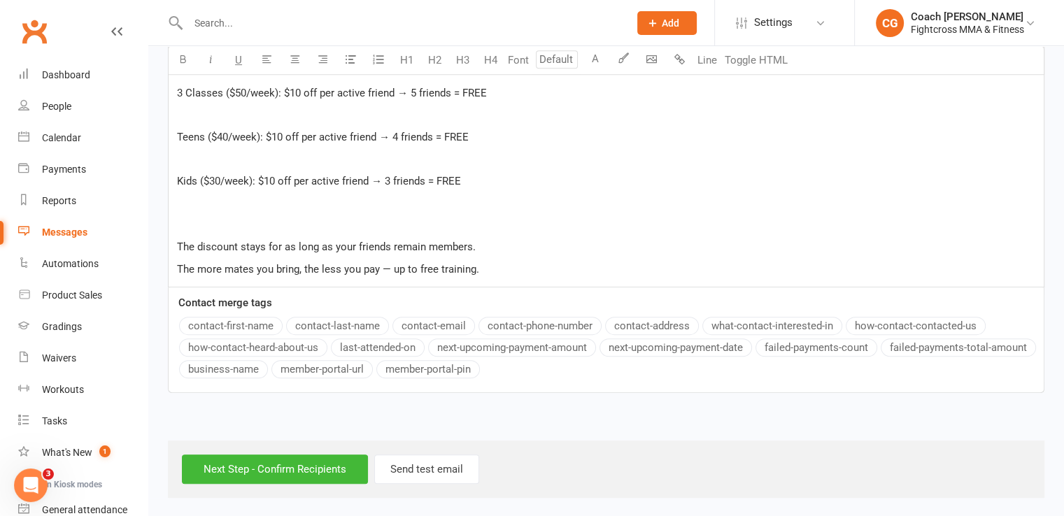
click at [248, 327] on div "Message Font U H1 H2 H3 H4 Font A Line Toggle HTML Hi , ﻿ We’ve just launched a…" at bounding box center [606, 98] width 876 height 590
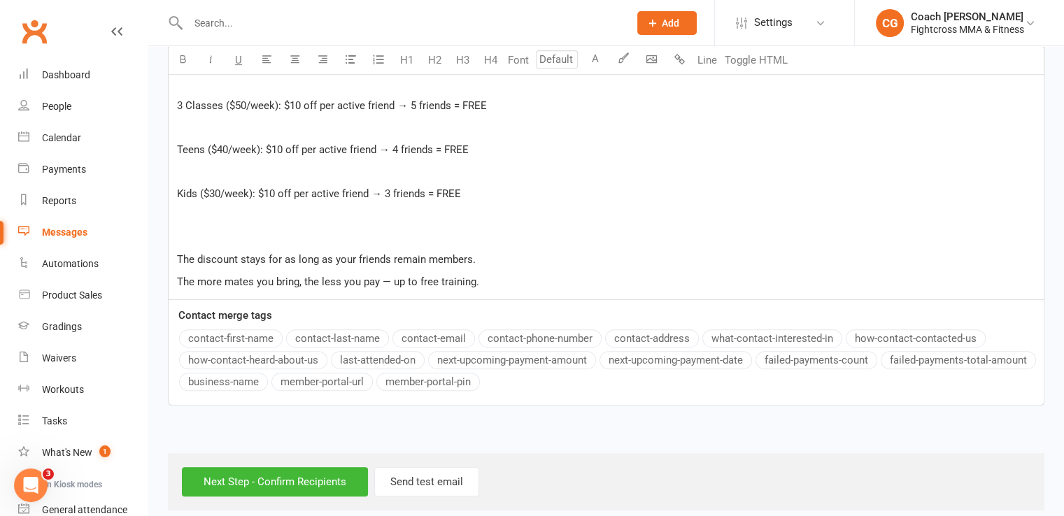
scroll to position [627, 0]
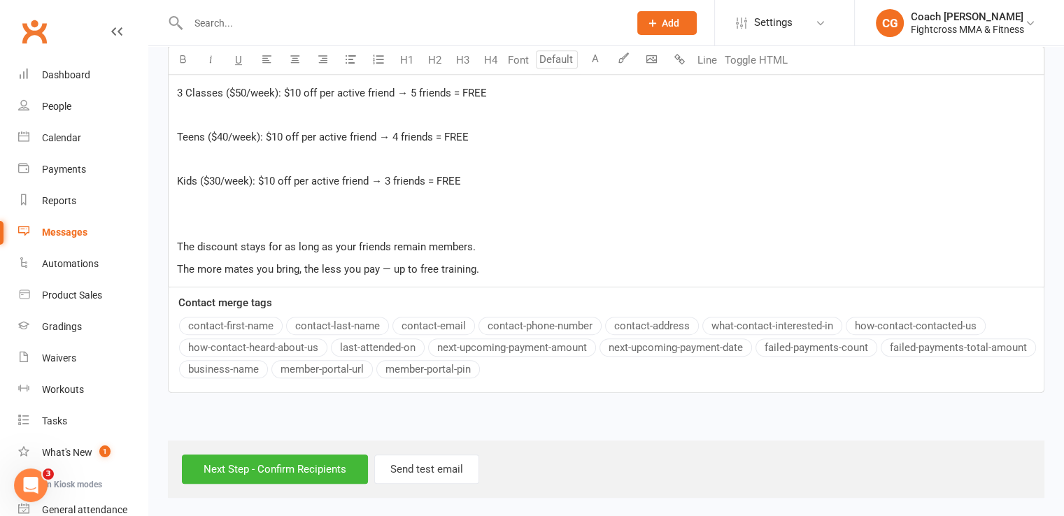
click at [508, 275] on p "The more mates you bring, the less you pay — up to free training." at bounding box center [606, 269] width 858 height 17
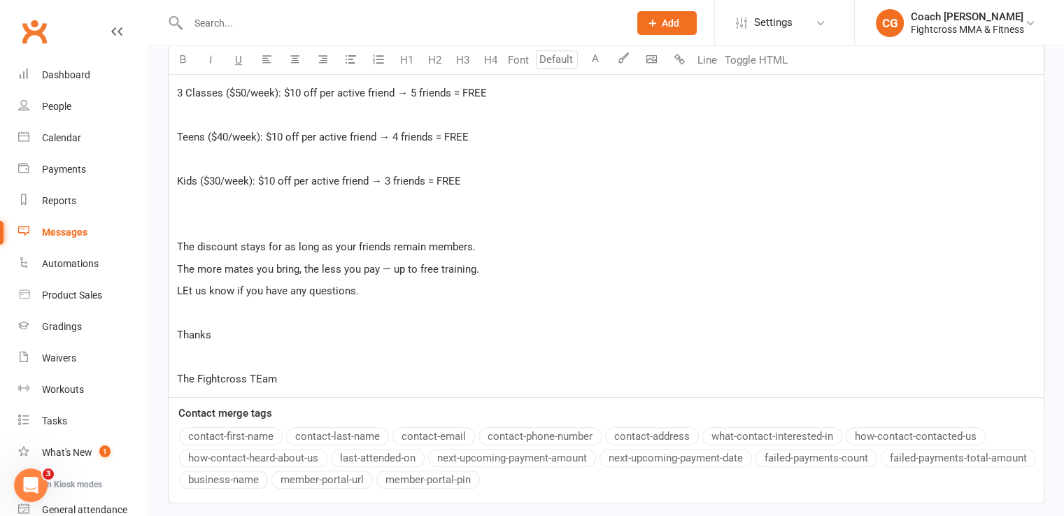
click at [258, 379] on span "The Fightcross TEam" at bounding box center [227, 379] width 100 height 13
click at [187, 288] on span "LEt us know if you have any questions." at bounding box center [268, 291] width 182 height 13
click at [288, 389] on div "Hi ﻿ {contact-first-name} , ﻿ We’ve just launched a new way to make your traini…" at bounding box center [606, 126] width 875 height 543
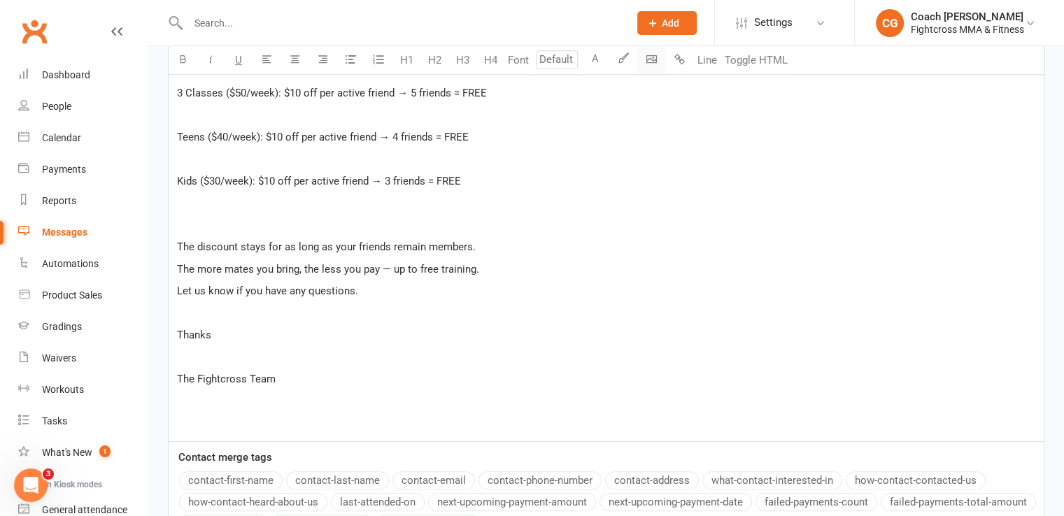
click at [649, 58] on body "Prospect Member Non-attending contact Class / event Appointment Grading event T…" at bounding box center [532, 15] width 1064 height 1276
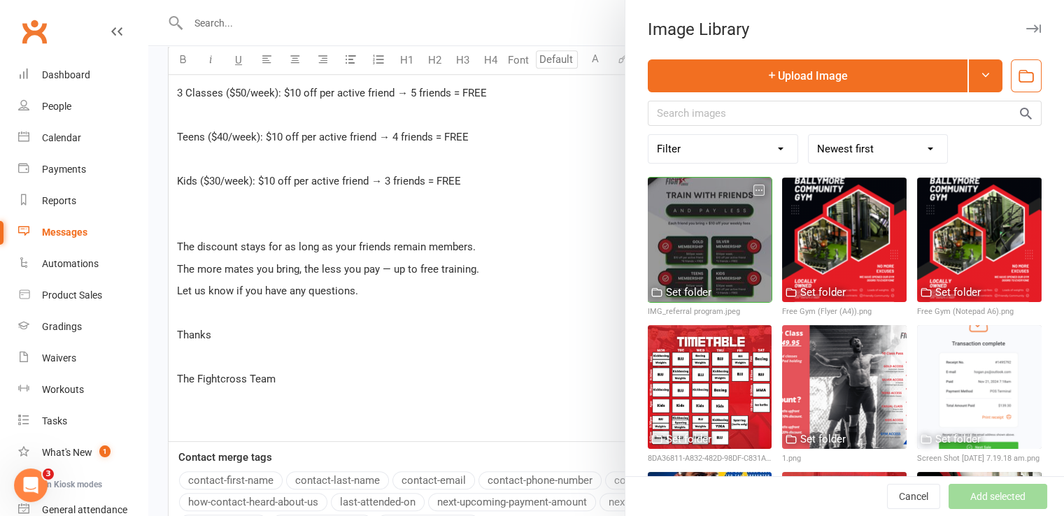
click at [711, 222] on div at bounding box center [710, 240] width 125 height 125
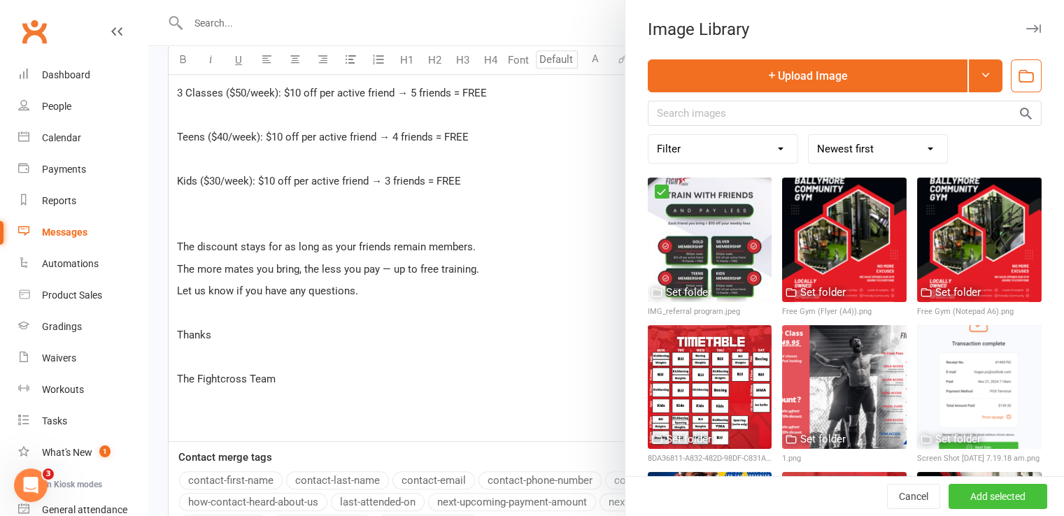
click at [958, 497] on button "Add selected" at bounding box center [998, 496] width 99 height 25
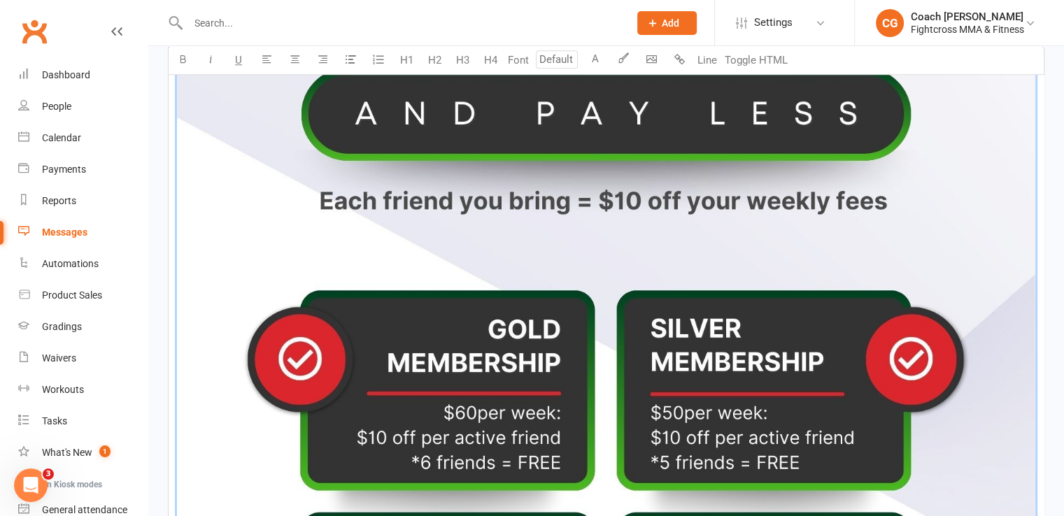
scroll to position [2001, 0]
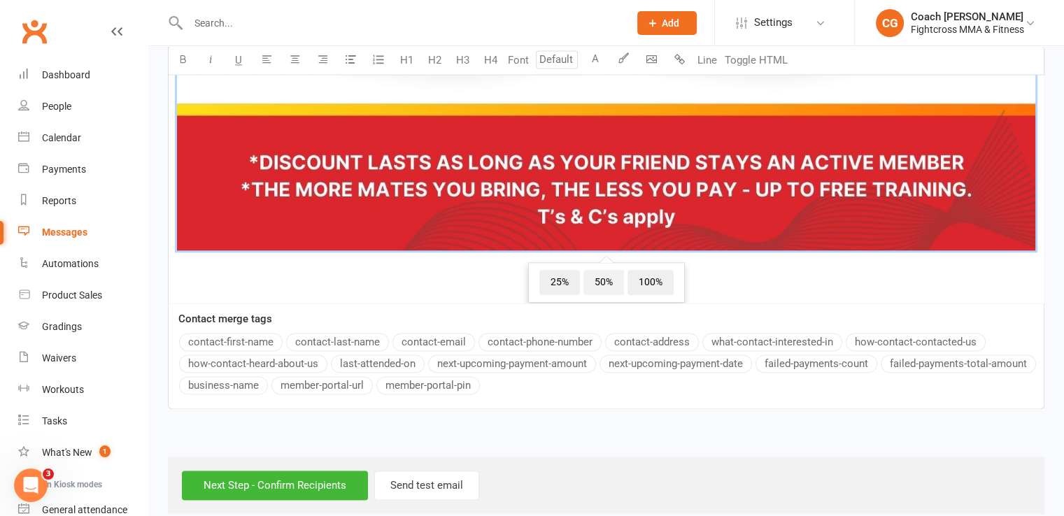
click at [591, 270] on span "50%" at bounding box center [603, 282] width 41 height 25
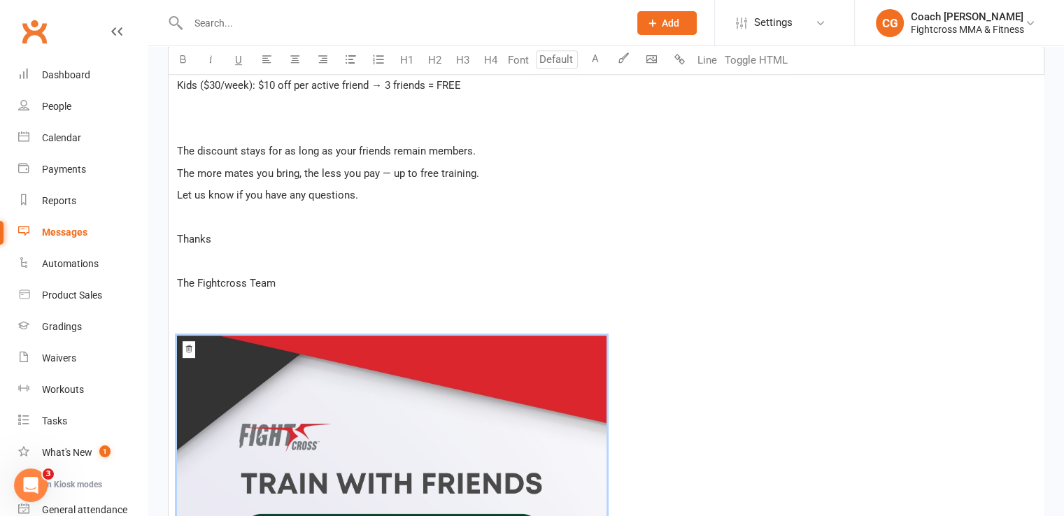
scroll to position [723, 0]
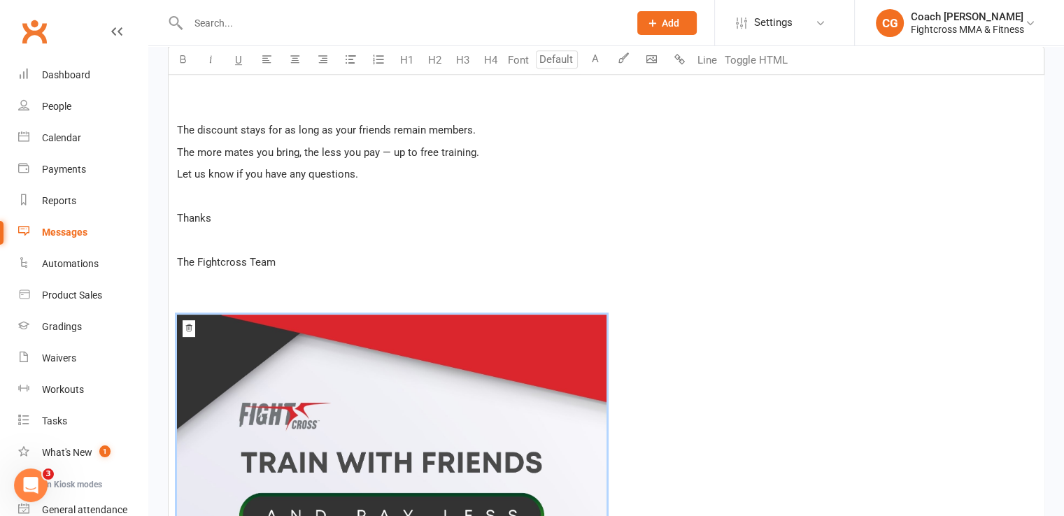
click at [641, 293] on p "﻿" at bounding box center [606, 284] width 858 height 17
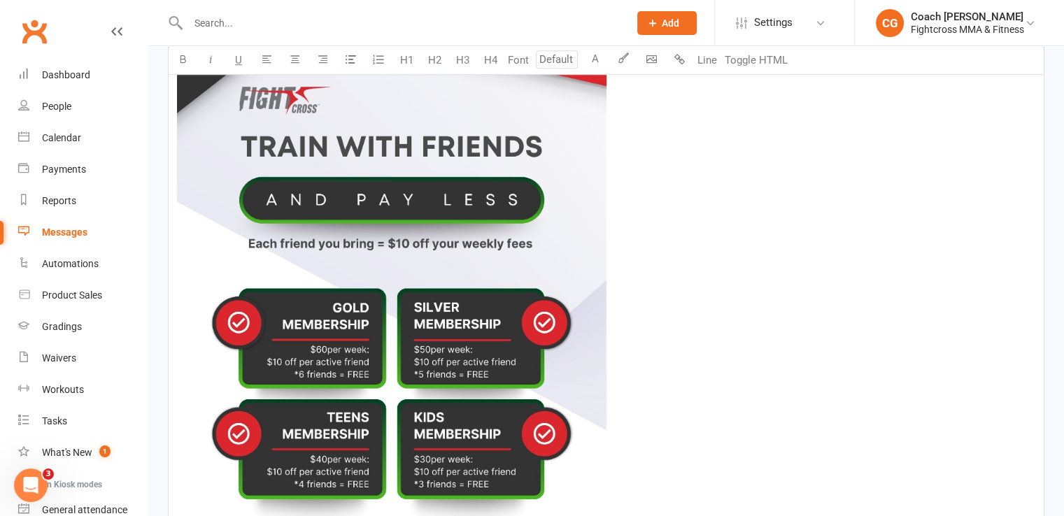
scroll to position [1409, 0]
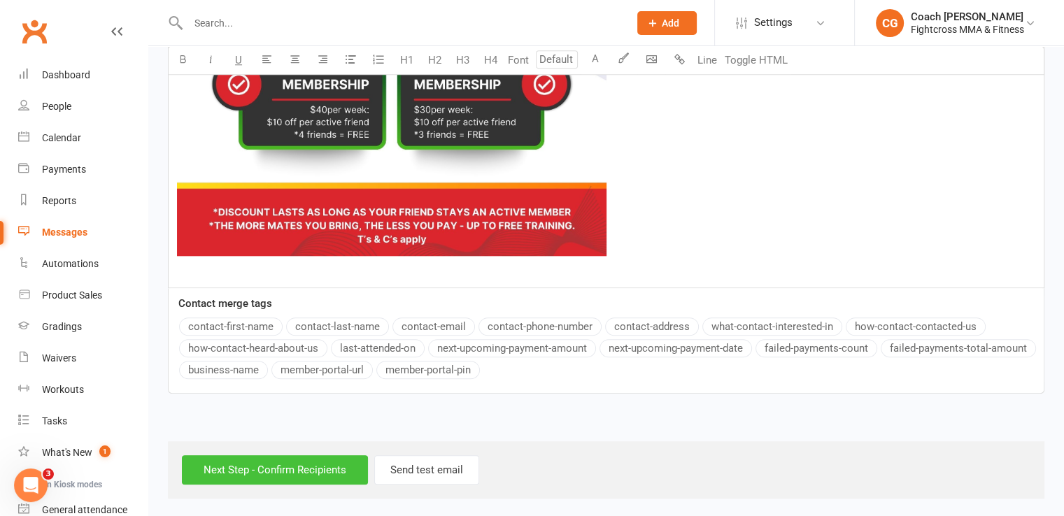
click at [303, 467] on input "Next Step - Confirm Recipients" at bounding box center [275, 469] width 186 height 29
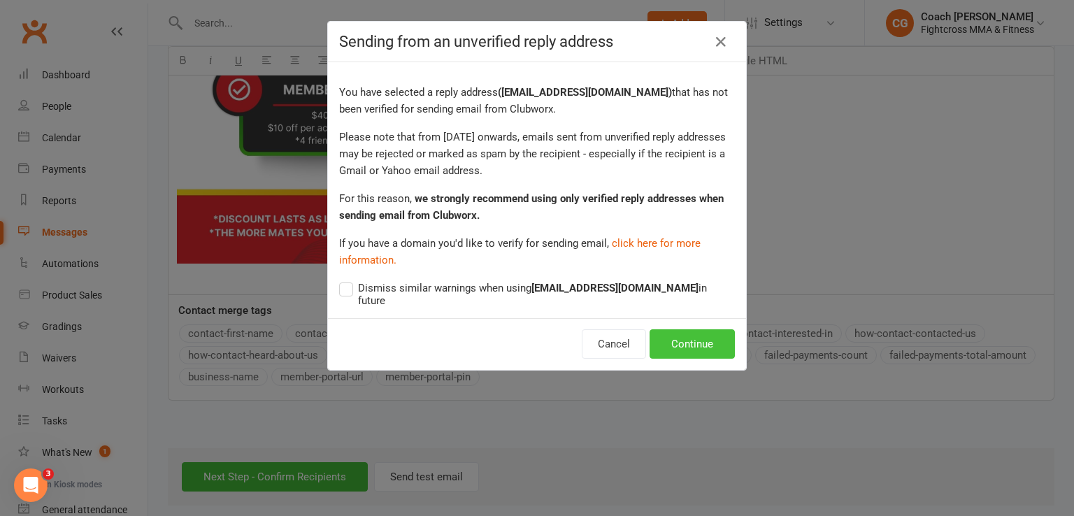
click at [704, 329] on button "Continue" at bounding box center [692, 343] width 85 height 29
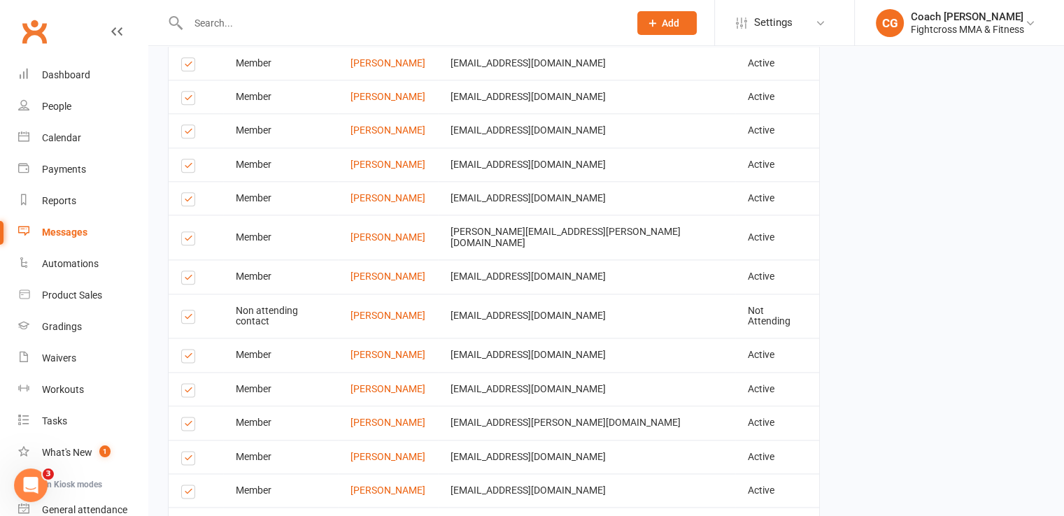
scroll to position [1309, 0]
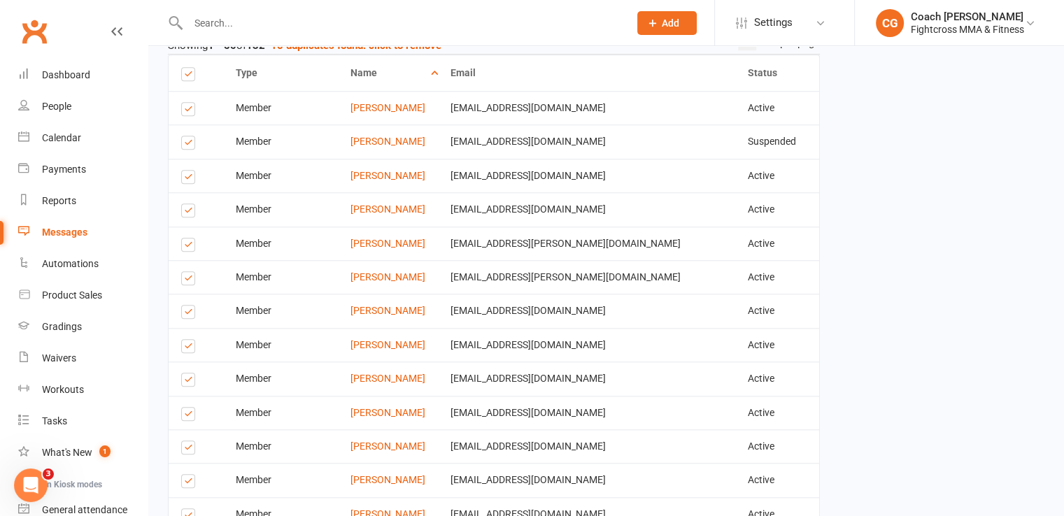
click at [187, 382] on label at bounding box center [190, 382] width 19 height 0
click at [187, 374] on input "checkbox" at bounding box center [185, 374] width 9 height 0
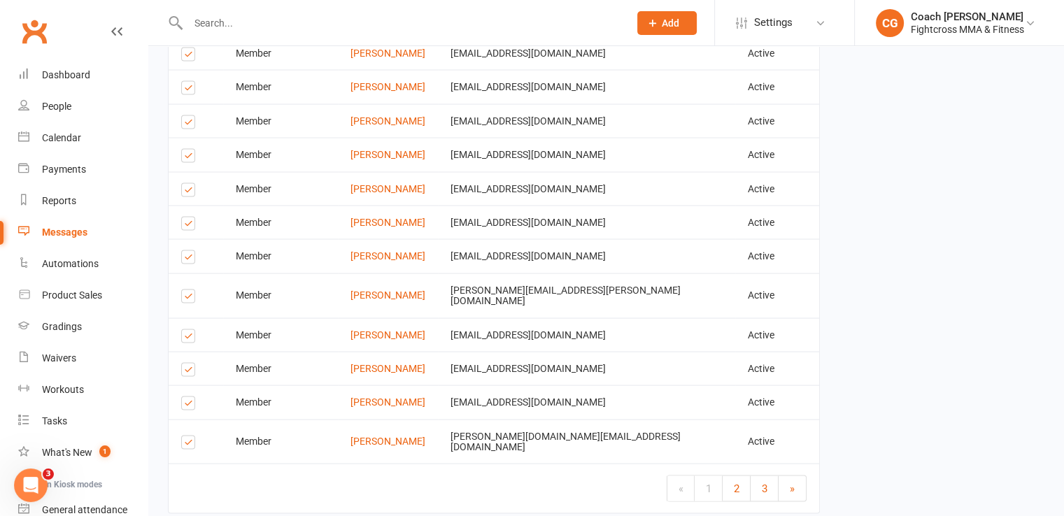
scroll to position [2708, 0]
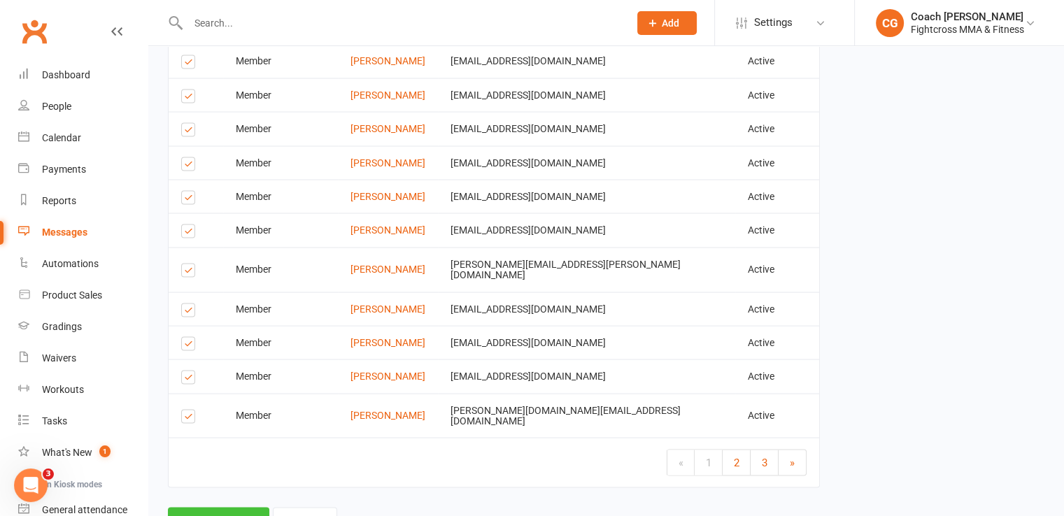
click at [229, 508] on button "Send Emails" at bounding box center [218, 522] width 101 height 29
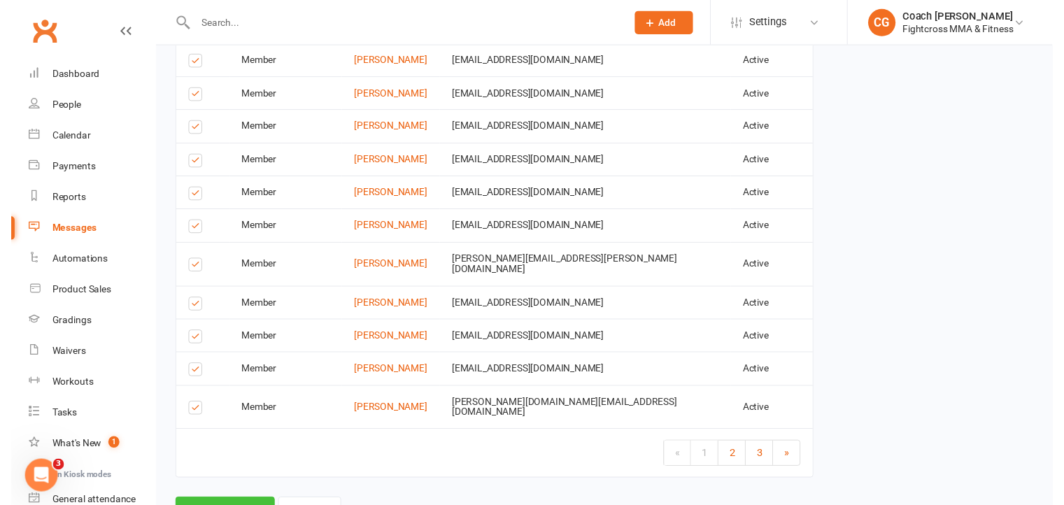
scroll to position [2701, 0]
